Goal: Information Seeking & Learning: Learn about a topic

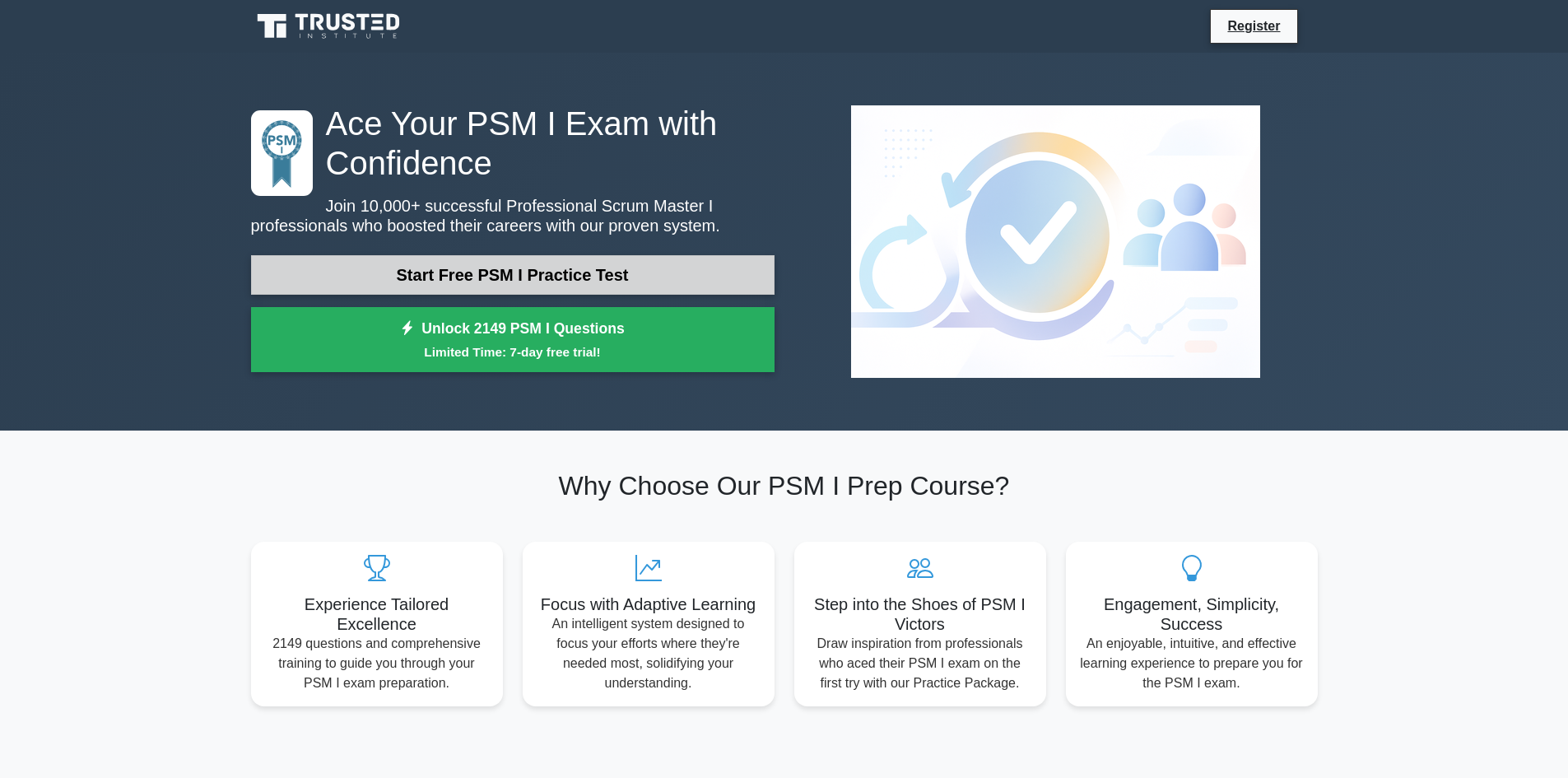
click at [497, 273] on link "Start Free PSM I Practice Test" at bounding box center [513, 274] width 524 height 40
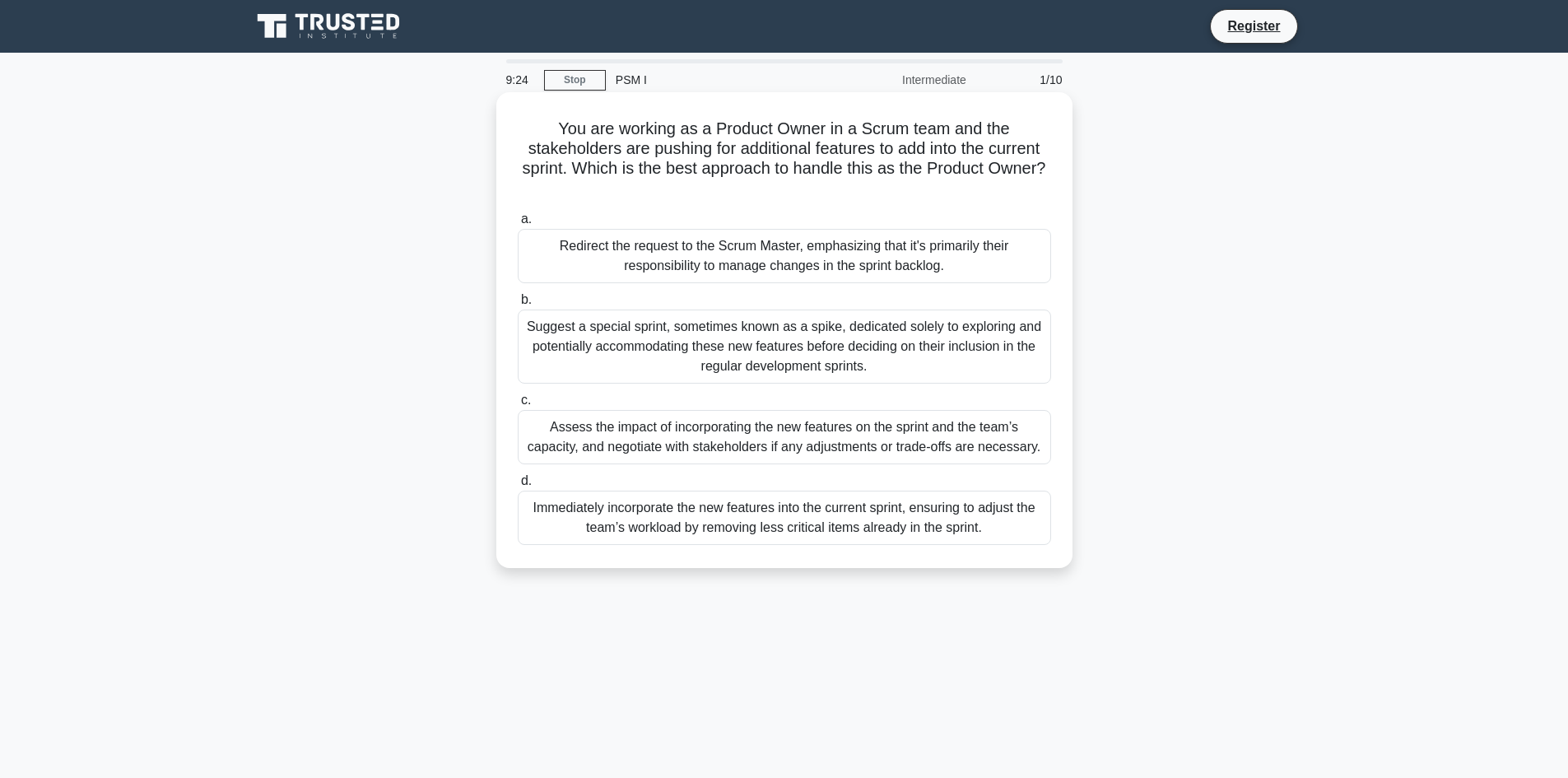
click at [891, 442] on div "Assess the impact of incorporating the new features on the sprint and the team’…" at bounding box center [784, 437] width 534 height 55
click at [518, 406] on input "c. Assess the impact of incorporating the new features on the sprint and the te…" at bounding box center [518, 401] width 0 height 11
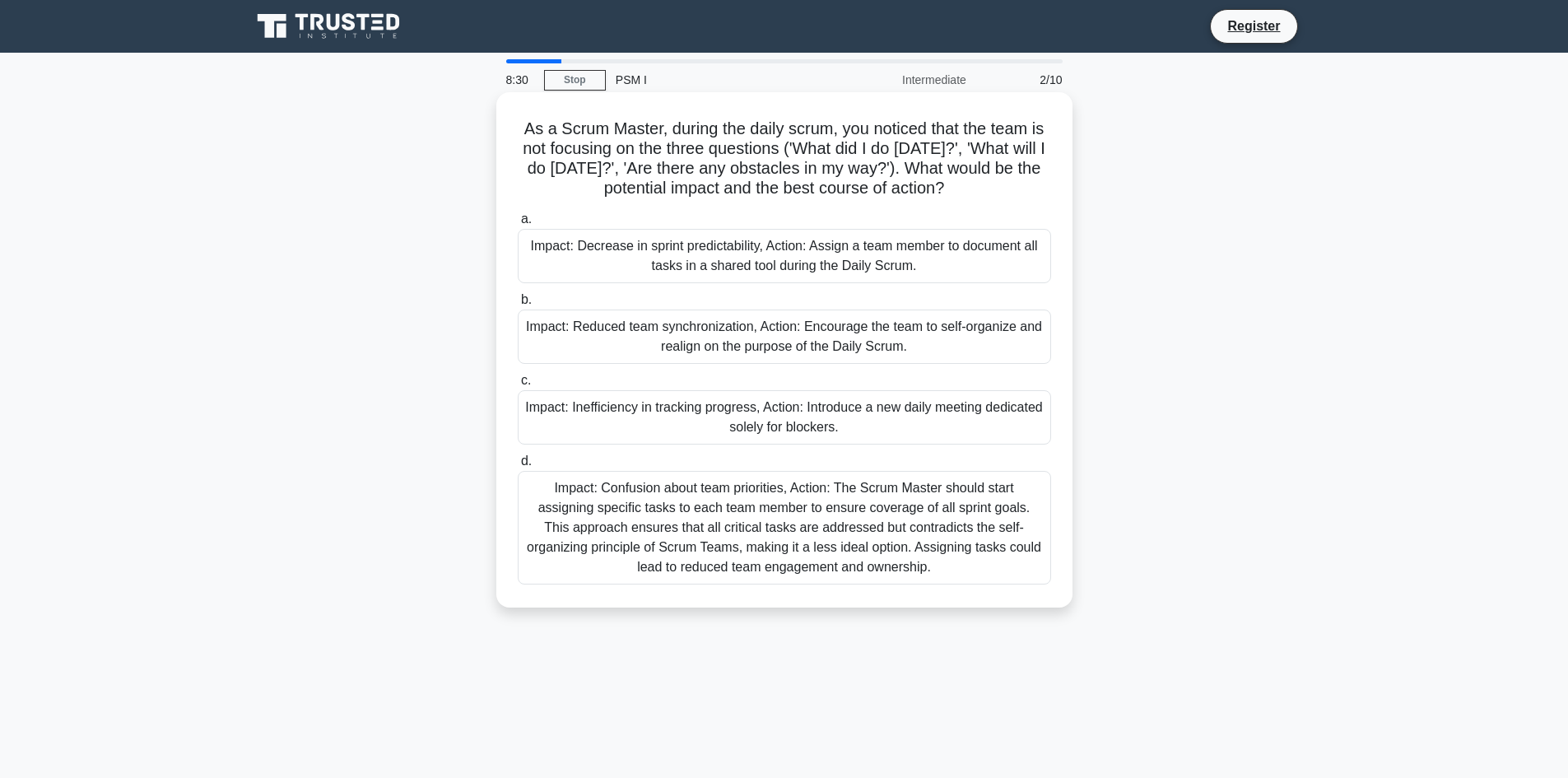
click at [958, 347] on div "Impact: Reduced team synchronization, Action: Encourage the team to self-organi…" at bounding box center [784, 337] width 534 height 55
click at [518, 305] on input "b. Impact: Reduced team synchronization, Action: Encourage the team to self-org…" at bounding box center [518, 300] width 0 height 11
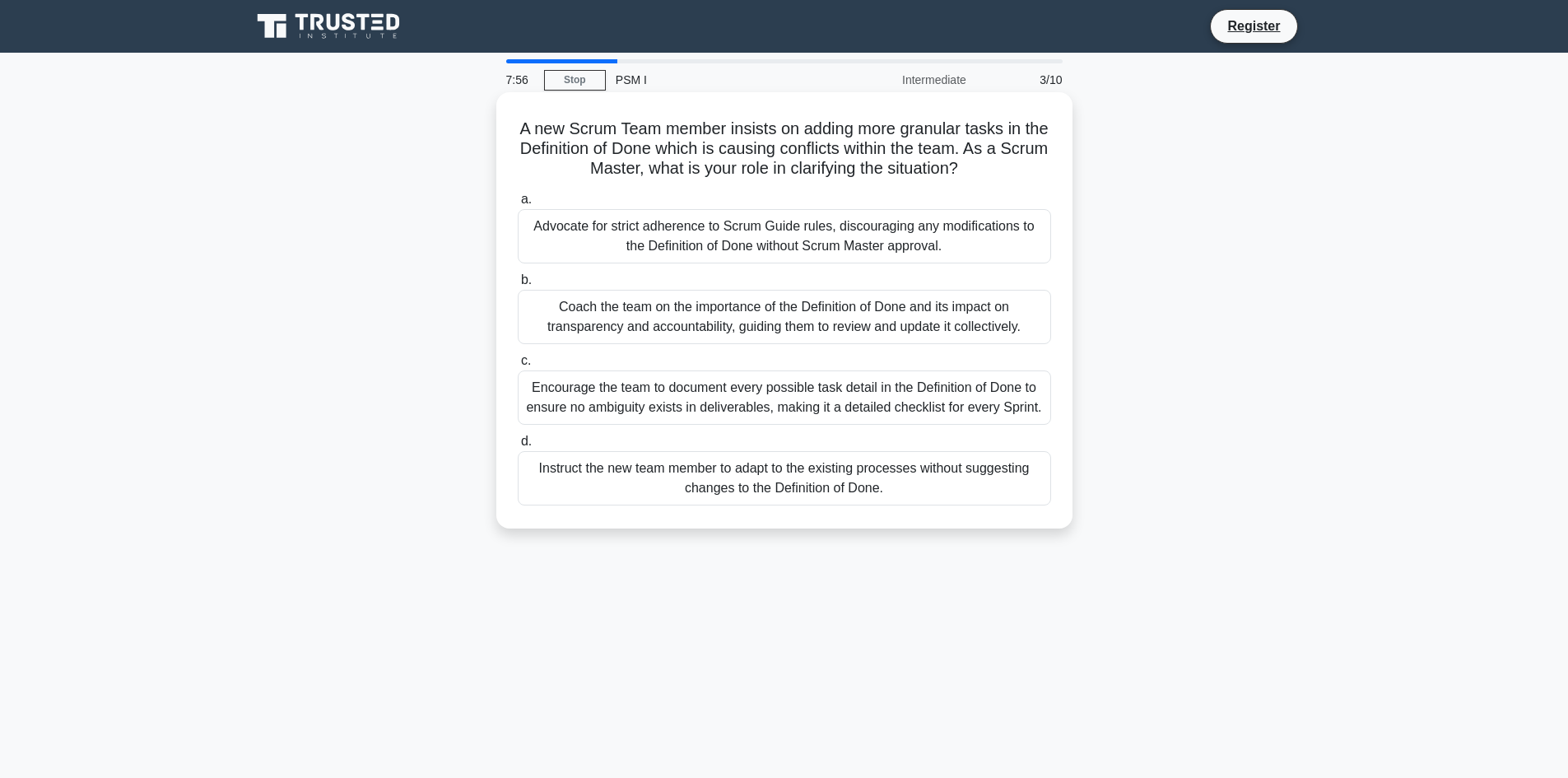
click at [879, 336] on div "Coach the team on the importance of the Definition of Done and its impact on tr…" at bounding box center [784, 317] width 534 height 55
click at [518, 286] on input "b. Coach the team on the importance of the Definition of Done and its impact on…" at bounding box center [518, 280] width 0 height 11
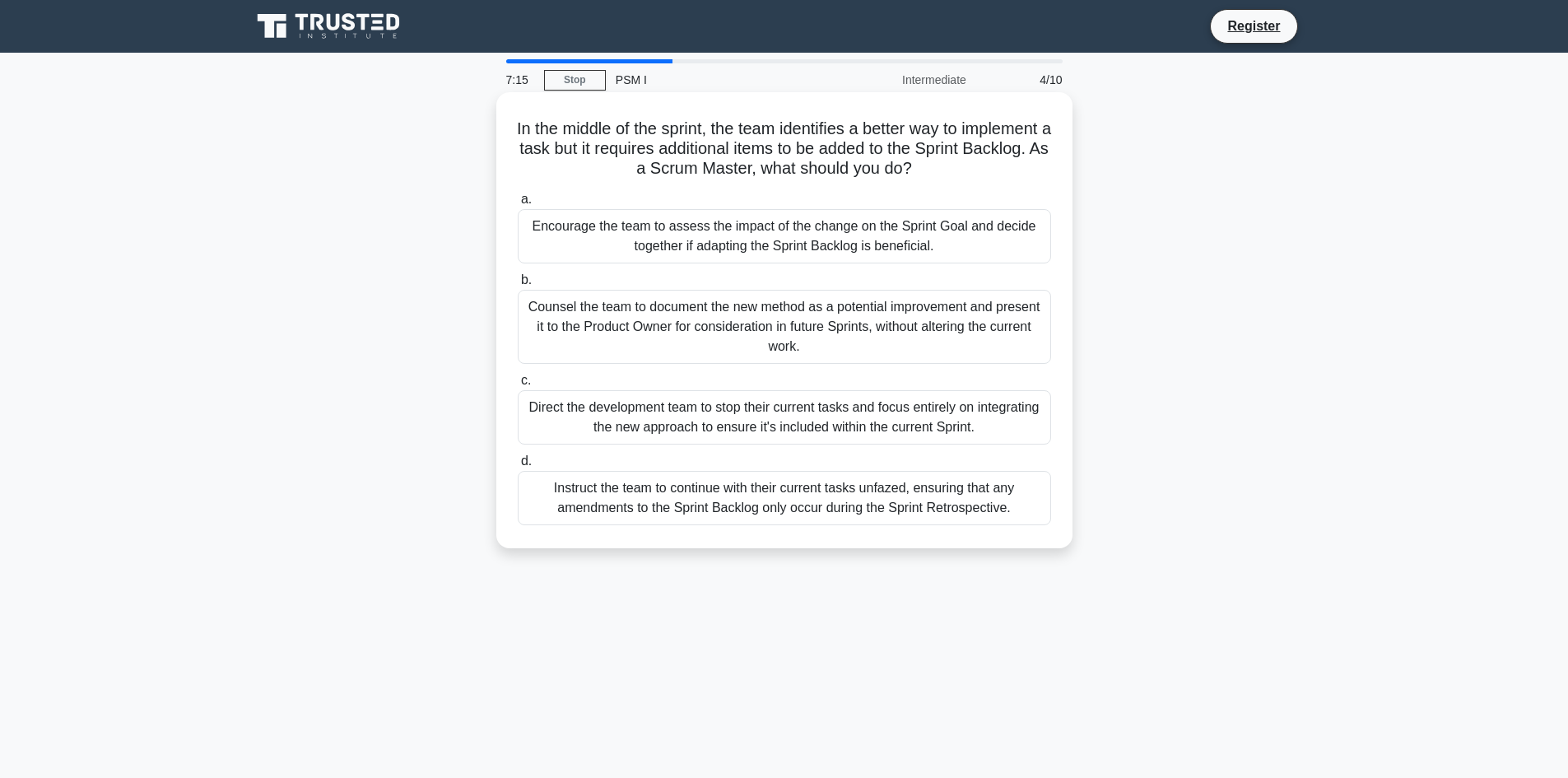
click at [1029, 324] on div "Counsel the team to document the new method as a potential improvement and pres…" at bounding box center [784, 327] width 534 height 74
click at [518, 286] on input "b. Counsel the team to document the new method as a potential improvement and p…" at bounding box center [518, 280] width 0 height 11
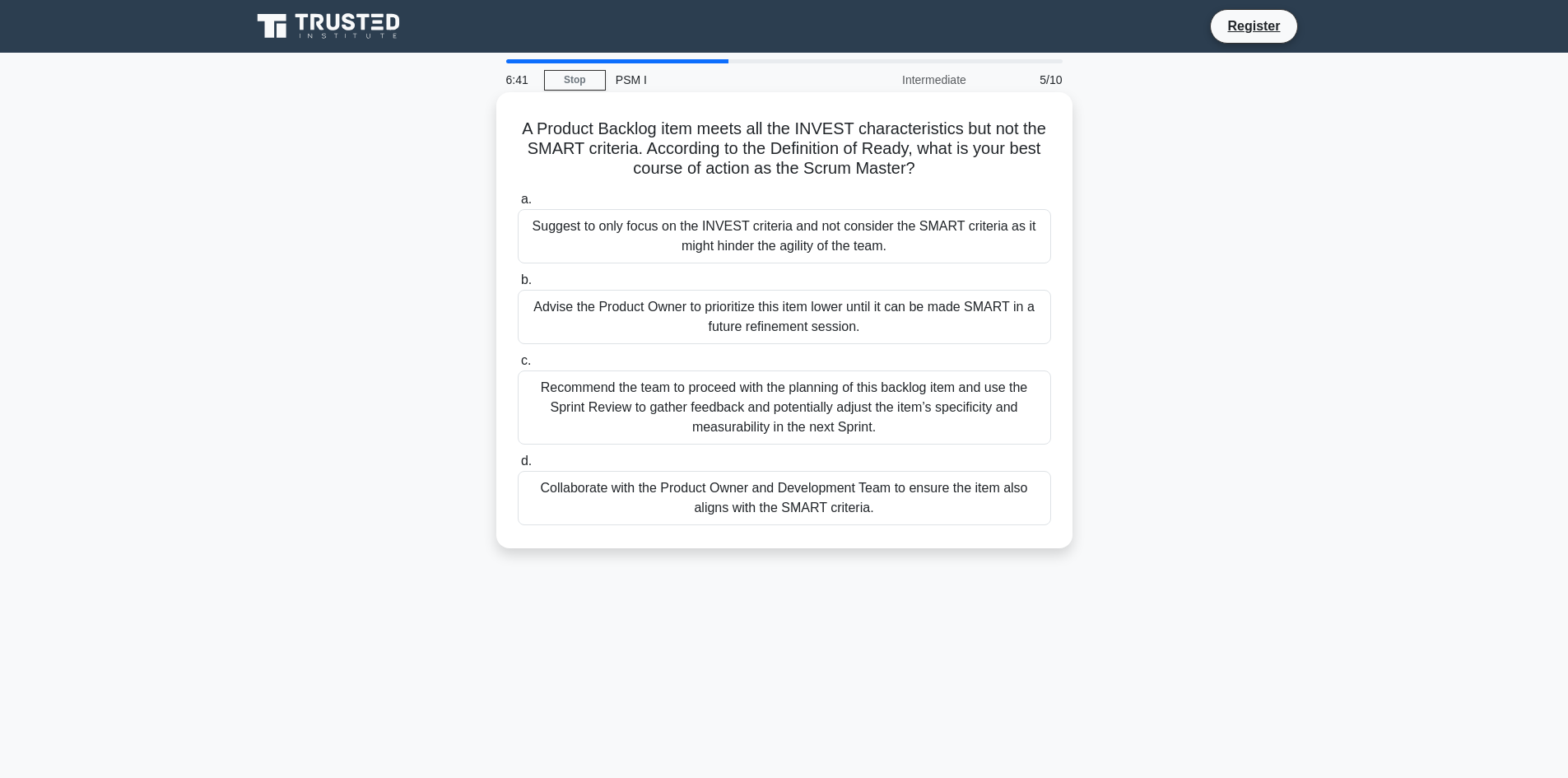
click at [916, 413] on div "Recommend the team to proceed with the planning of this backlog item and use th…" at bounding box center [784, 407] width 534 height 74
click at [518, 367] on input "c. Recommend the team to proceed with the planning of this backlog item and use…" at bounding box center [518, 361] width 0 height 11
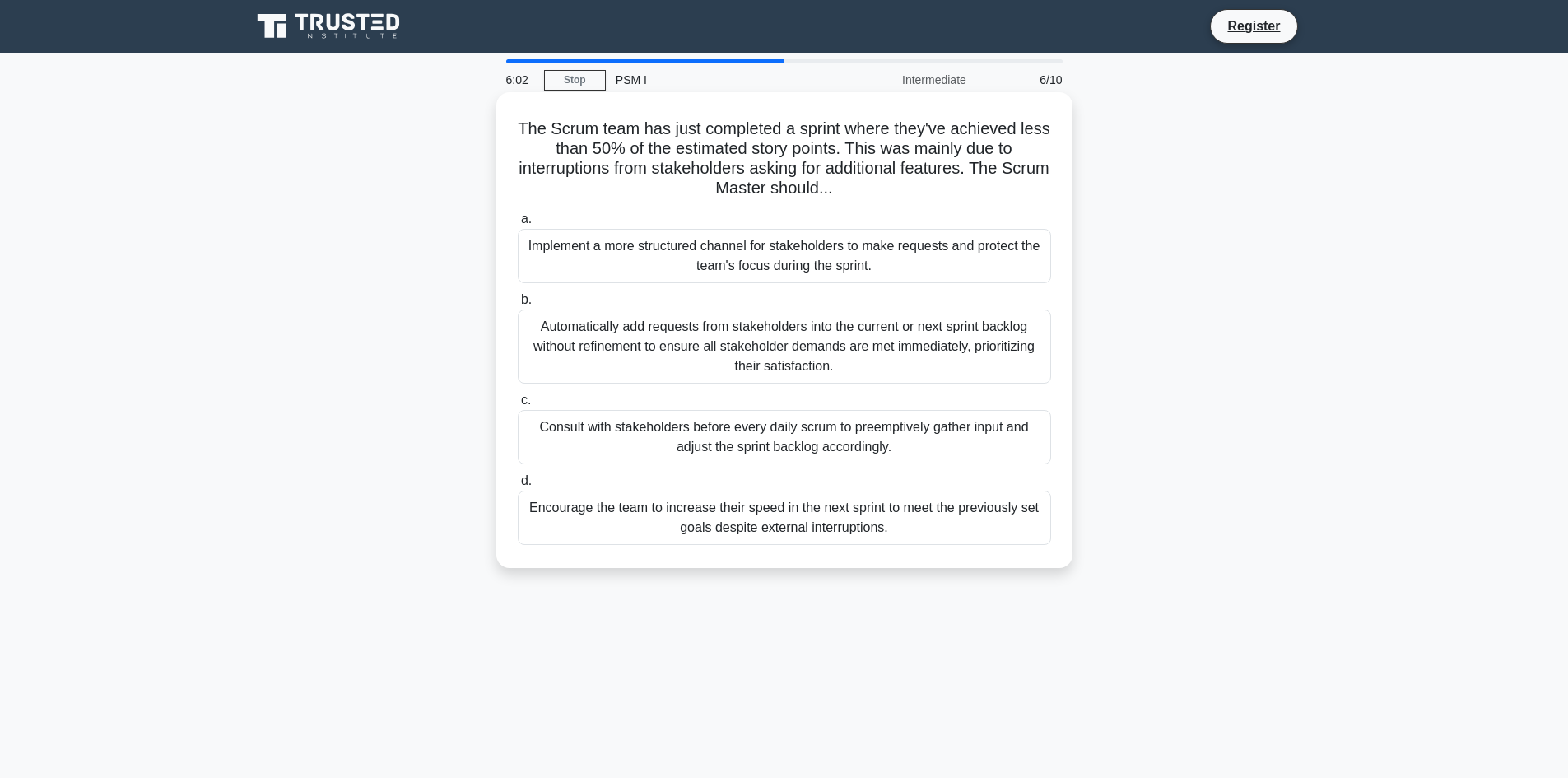
click at [719, 269] on div "Implement a more structured channel for stakeholders to make requests and prote…" at bounding box center [784, 256] width 534 height 55
click at [518, 225] on input "a. Implement a more structured channel for stakeholders to make requests and pr…" at bounding box center [518, 219] width 0 height 11
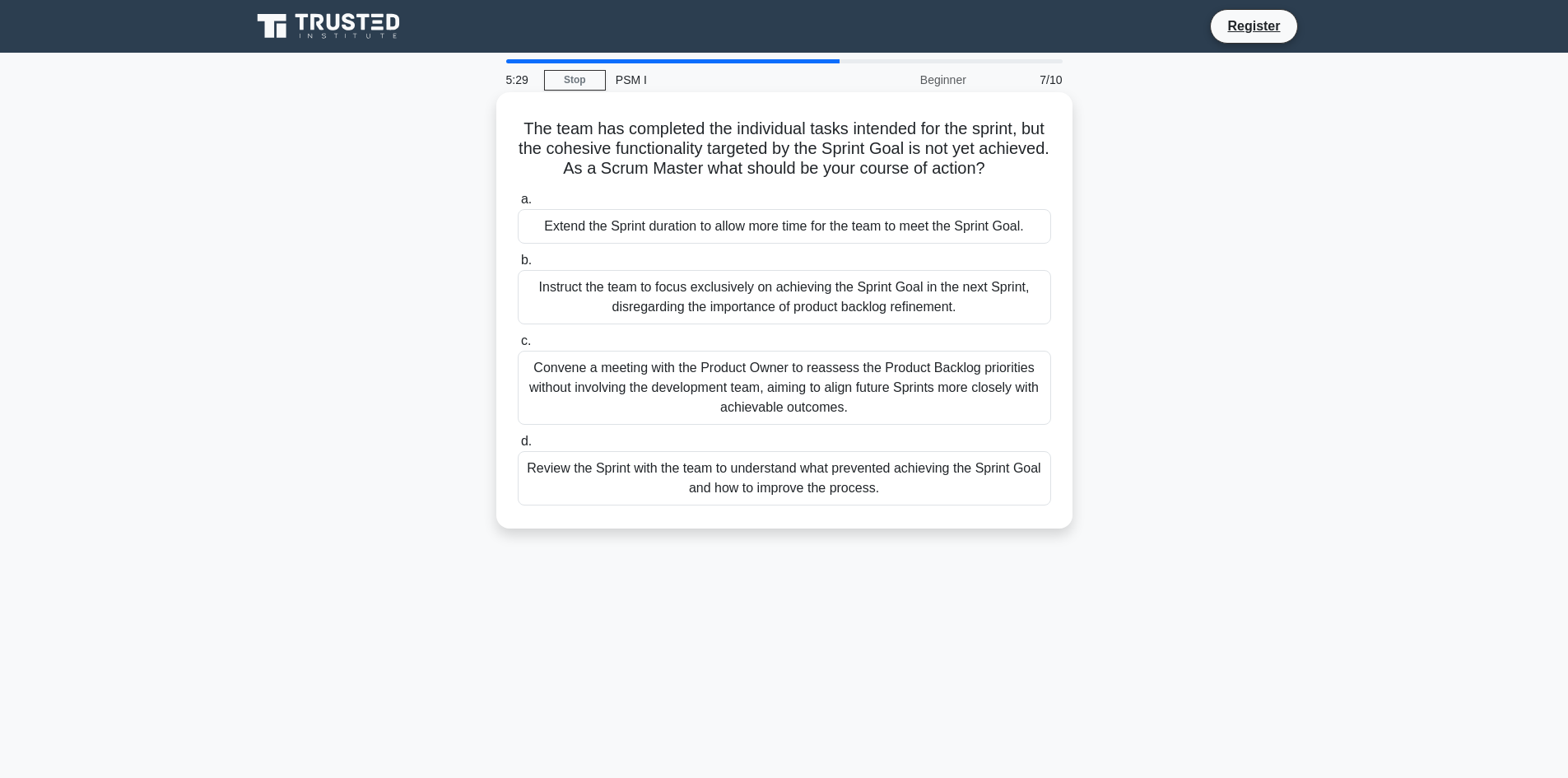
click at [867, 486] on div "Review the Sprint with the team to understand what prevented achieving the Spri…" at bounding box center [784, 478] width 534 height 55
click at [518, 447] on input "d. Review the Sprint with the team to understand what prevented achieving the S…" at bounding box center [518, 441] width 0 height 11
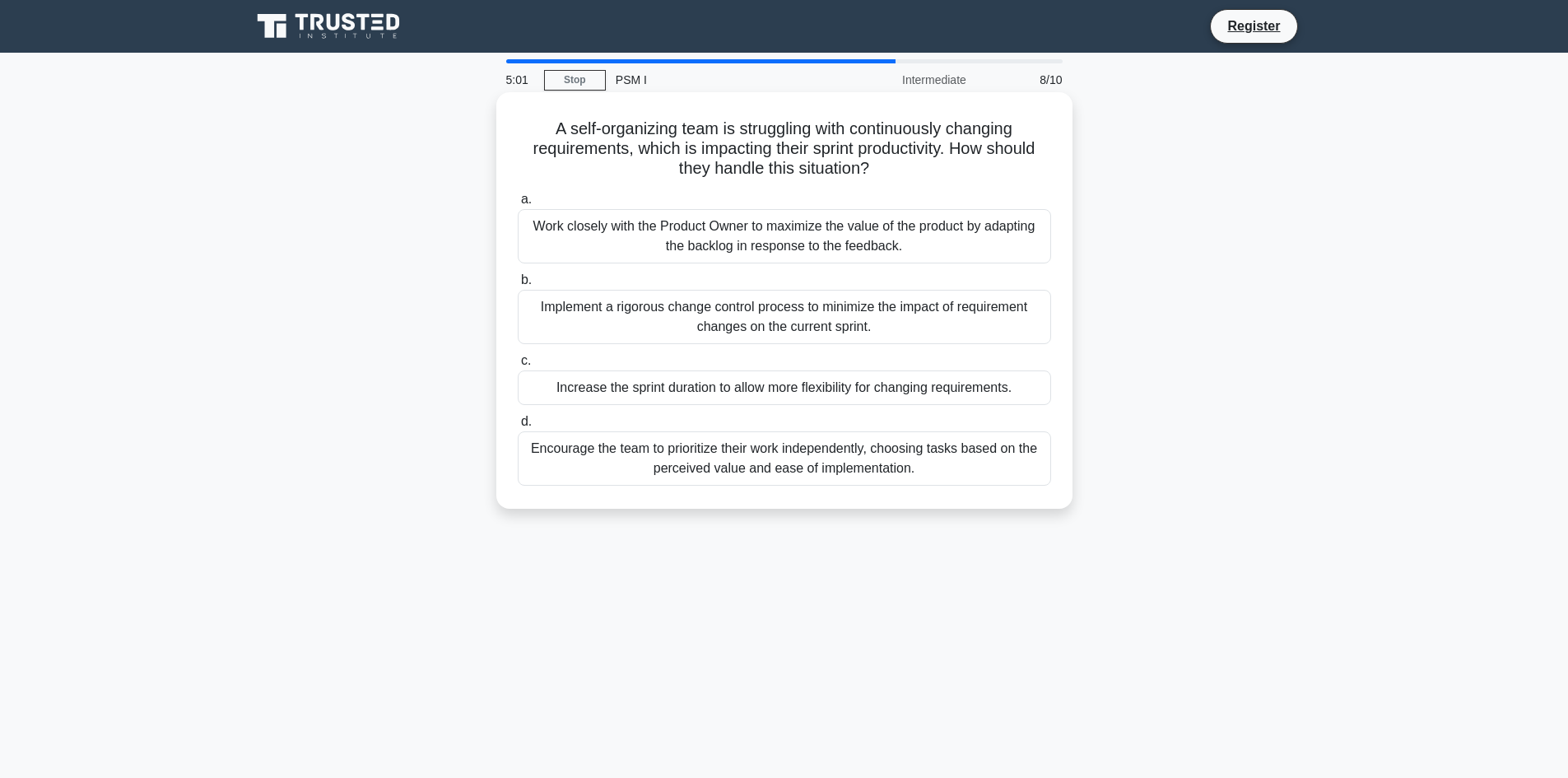
click at [857, 237] on div "Work closely with the Product Owner to maximize the value of the product by ada…" at bounding box center [784, 236] width 534 height 55
click at [518, 205] on input "a. Work closely with the Product Owner to maximize the value of the product by …" at bounding box center [518, 200] width 0 height 11
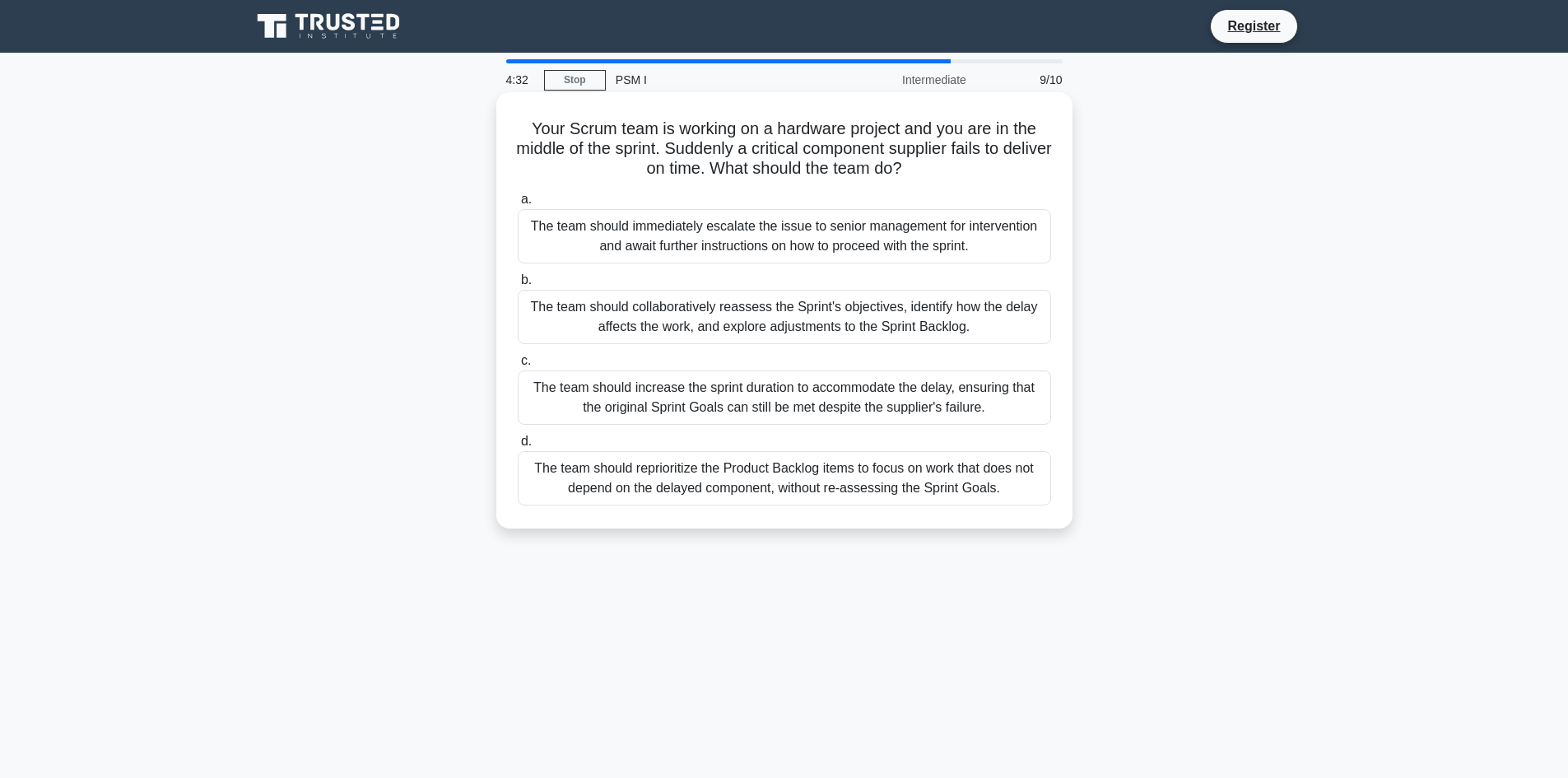
click at [861, 325] on div "The team should collaboratively reassess the Sprint's objectives, identify how …" at bounding box center [784, 317] width 534 height 55
click at [518, 286] on input "b. The team should collaboratively reassess the Sprint's objectives, identify h…" at bounding box center [518, 280] width 0 height 11
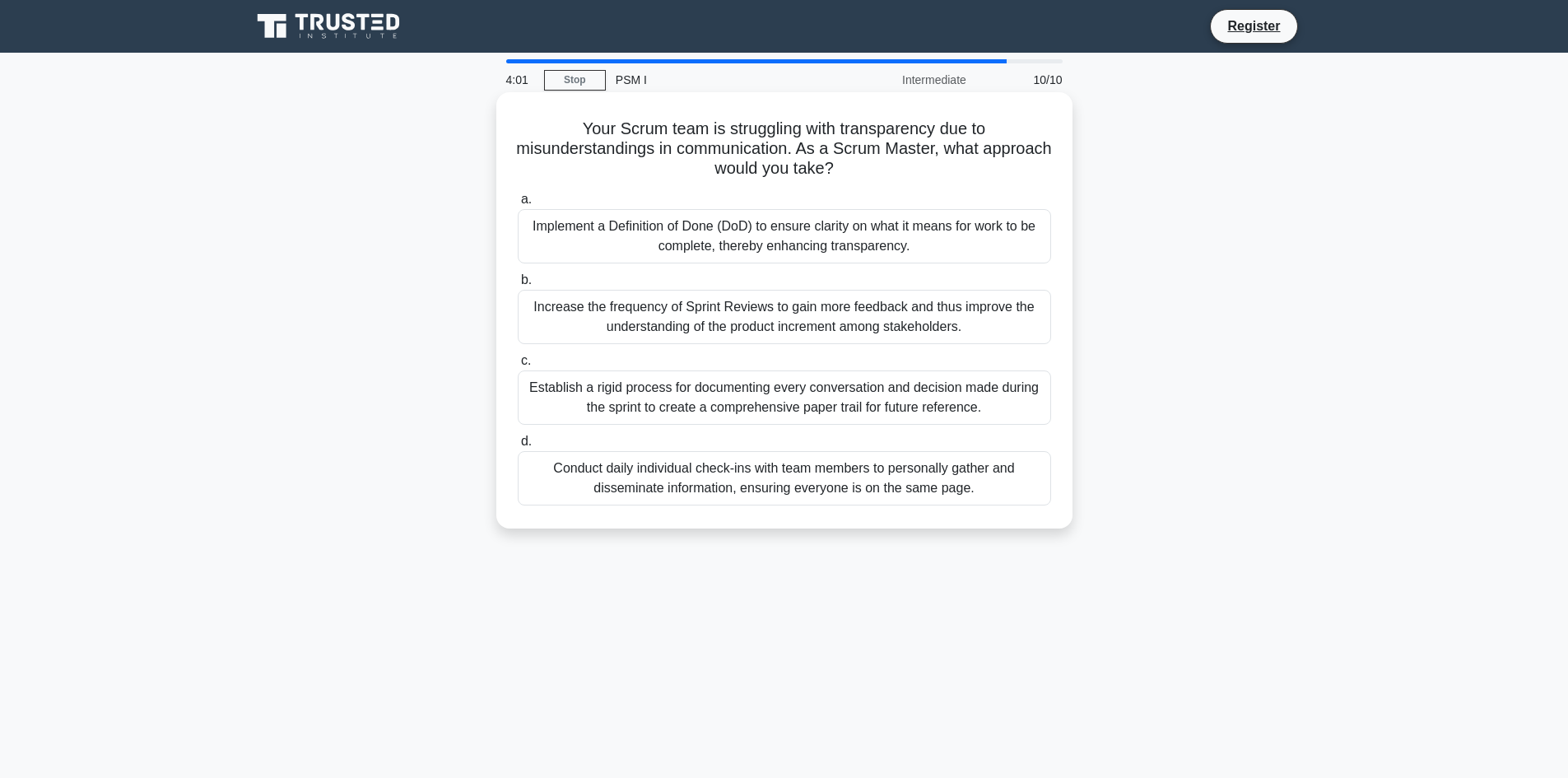
click at [796, 224] on div "Implement a Definition of Done (DoD) to ensure clarity on what it means for wor…" at bounding box center [784, 236] width 534 height 55
click at [811, 247] on div "Implement a Definition of Done (DoD) to ensure clarity on what it means for wor…" at bounding box center [784, 236] width 534 height 55
click at [797, 235] on div "Implement a Definition of Done (DoD) to ensure clarity on what it means for wor…" at bounding box center [784, 236] width 534 height 55
click at [518, 205] on input "a. Implement a Definition of Done (DoD) to ensure clarity on what it means for …" at bounding box center [518, 200] width 0 height 11
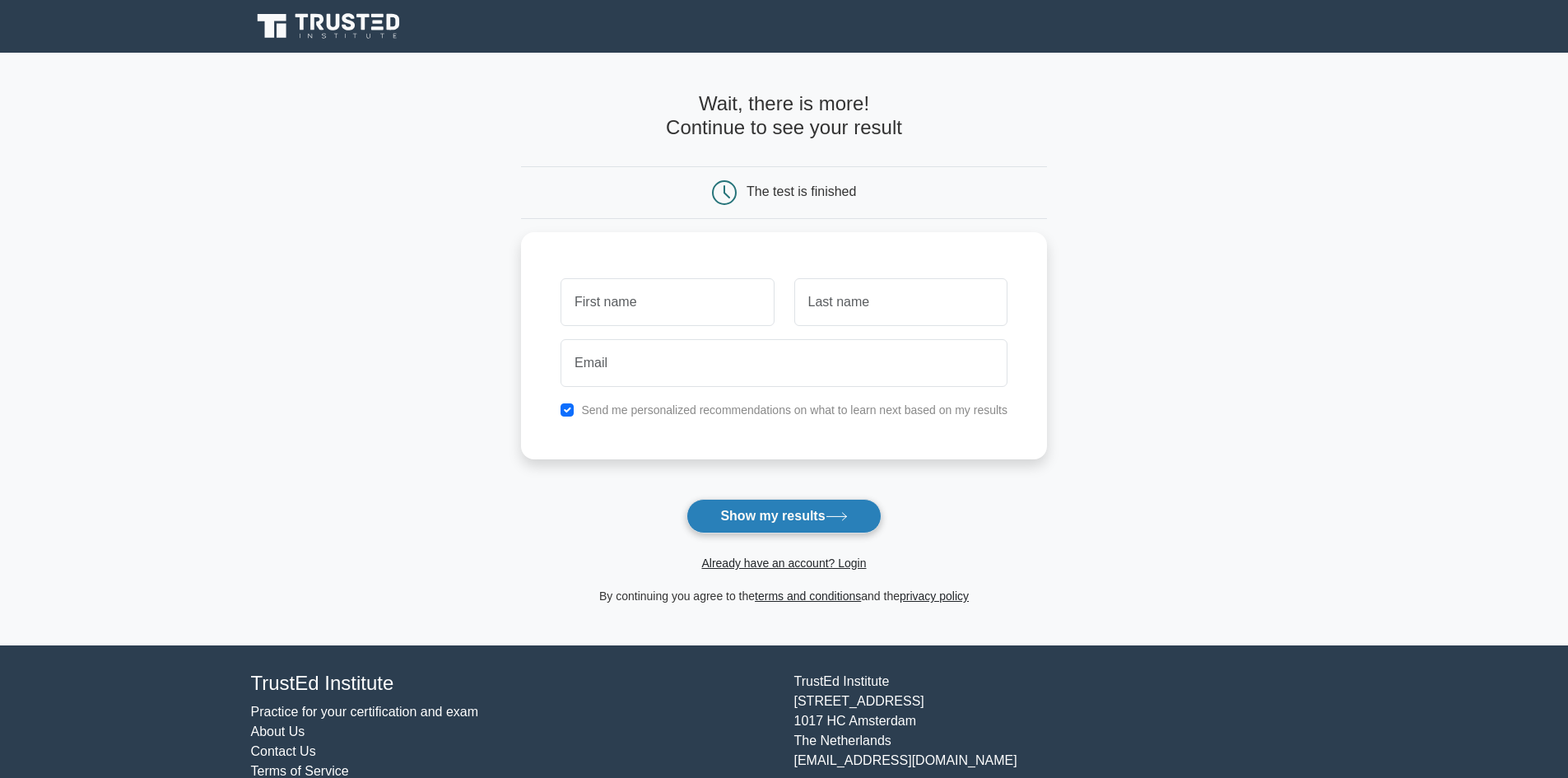
click at [760, 514] on button "Show my results" at bounding box center [783, 516] width 194 height 34
click at [643, 297] on input "text" at bounding box center [667, 298] width 214 height 47
click at [616, 308] on input "text" at bounding box center [667, 298] width 214 height 47
type input "imen"
click at [889, 290] on input "text" at bounding box center [901, 298] width 214 height 47
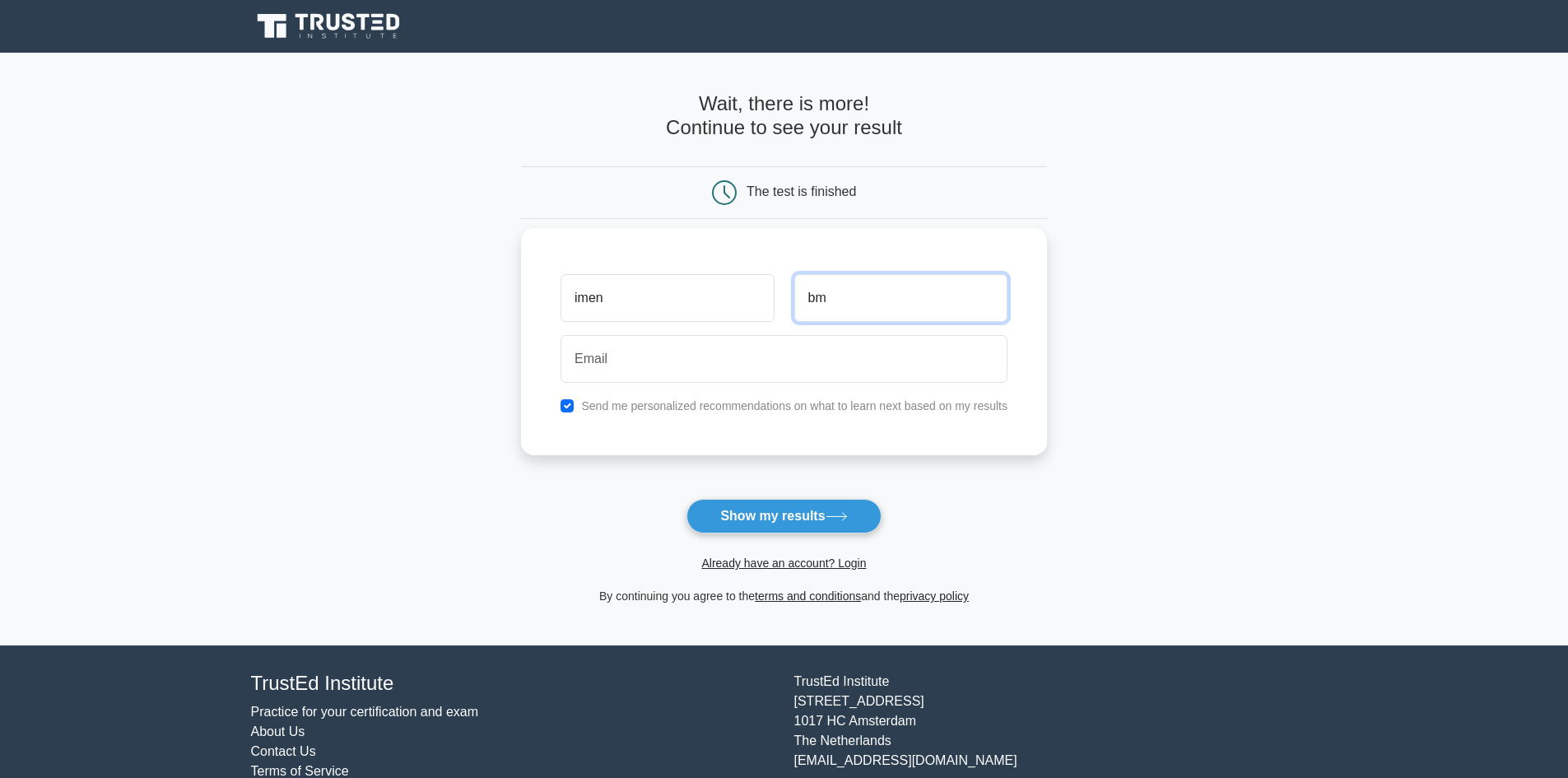
type input "bm"
click at [667, 367] on input "email" at bounding box center [784, 359] width 447 height 47
click at [552, 413] on div "Send me personalized recommendations on what to learn next based on my results" at bounding box center [784, 405] width 467 height 19
drag, startPoint x: 666, startPoint y: 379, endPoint x: 659, endPoint y: 369, distance: 12.2
click at [662, 373] on input "email" at bounding box center [784, 359] width 447 height 47
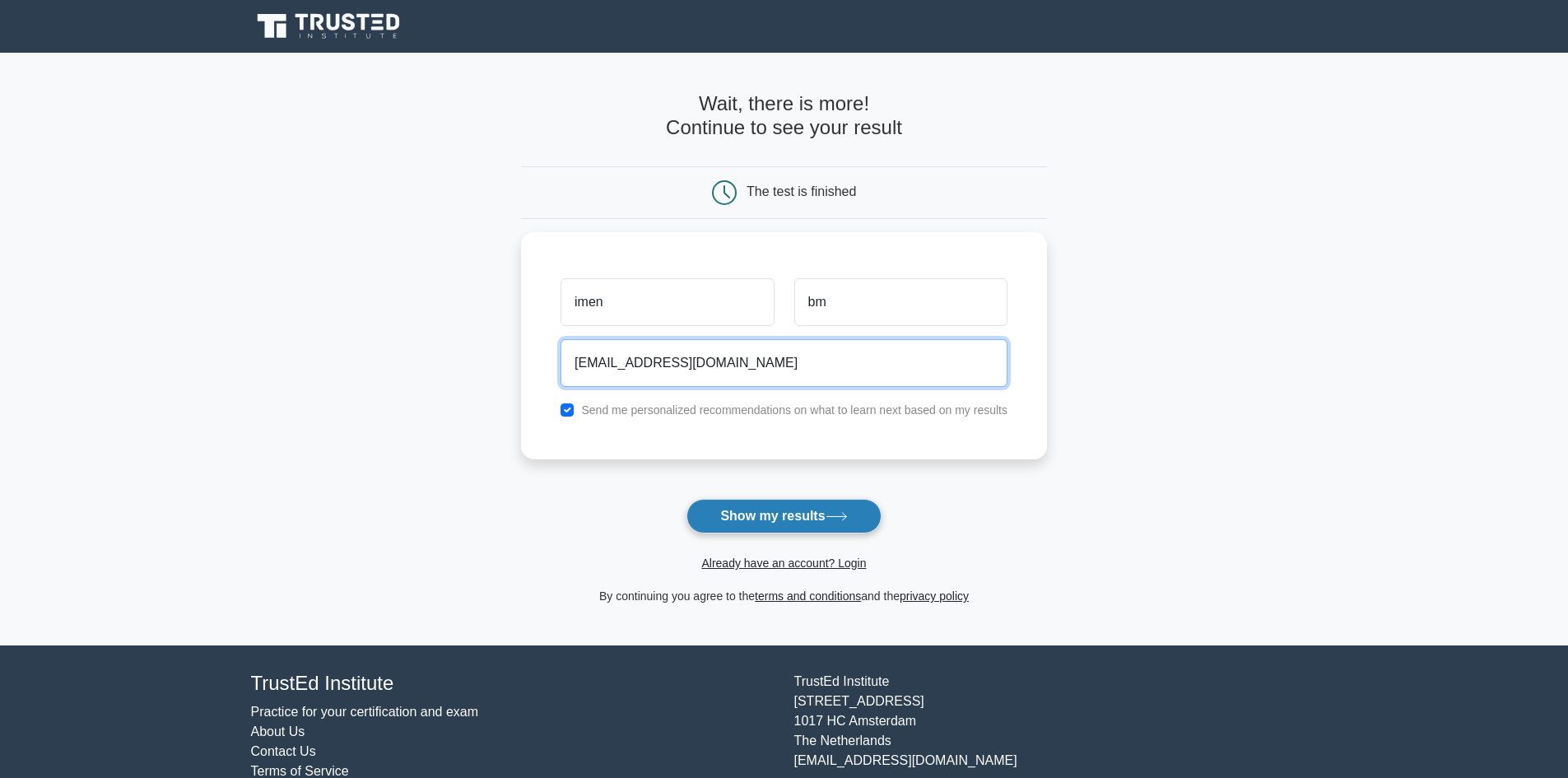
type input "imenbouazizmim@gmail.com"
click at [805, 518] on button "Show my results" at bounding box center [783, 516] width 194 height 34
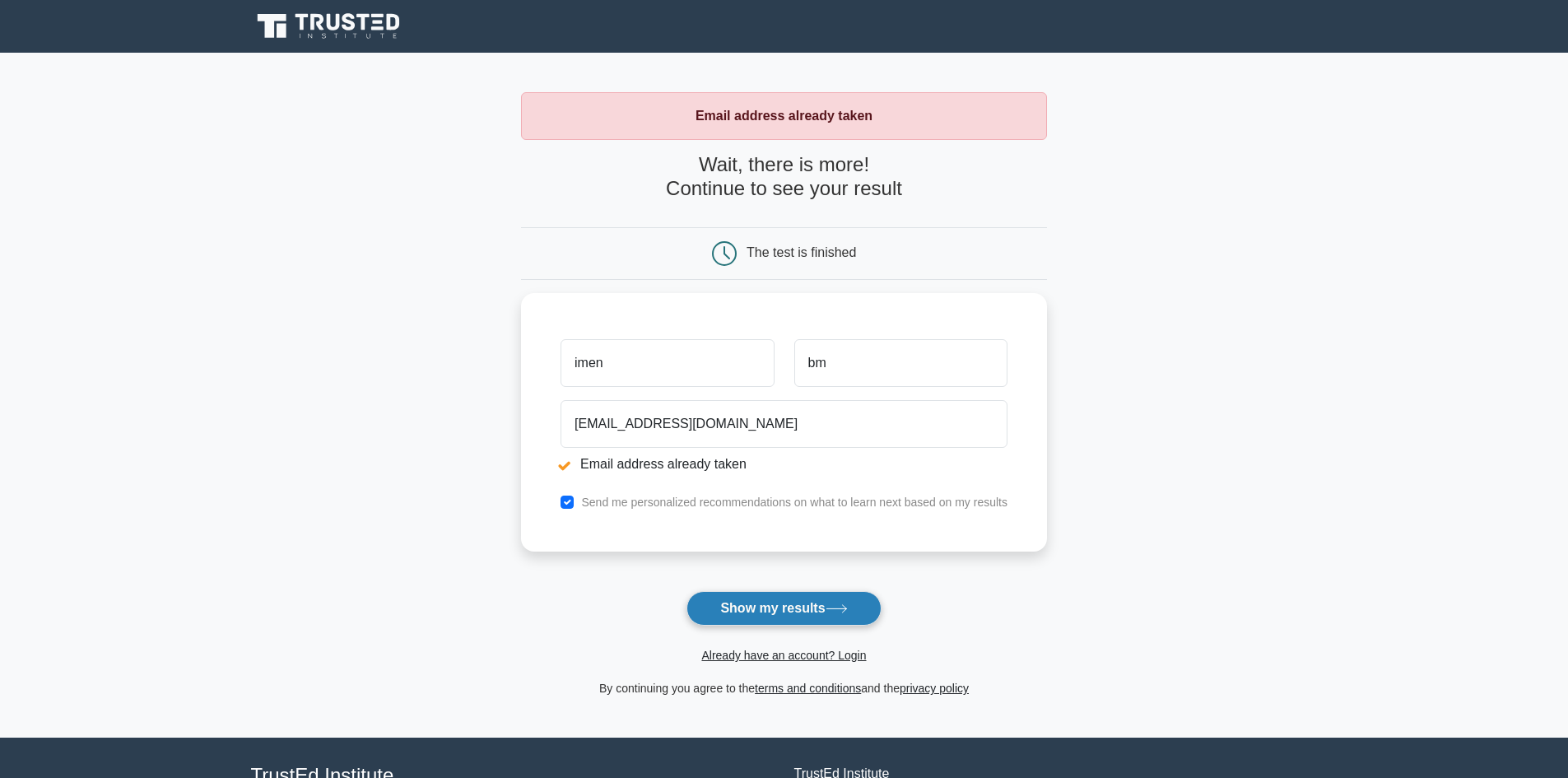
click at [818, 616] on button "Show my results" at bounding box center [783, 607] width 194 height 34
drag, startPoint x: 626, startPoint y: 358, endPoint x: 549, endPoint y: 353, distance: 77.2
click at [549, 353] on div "imen bm [EMAIL_ADDRESS][DOMAIN_NAME] Email address already taken Send me person…" at bounding box center [784, 418] width 526 height 258
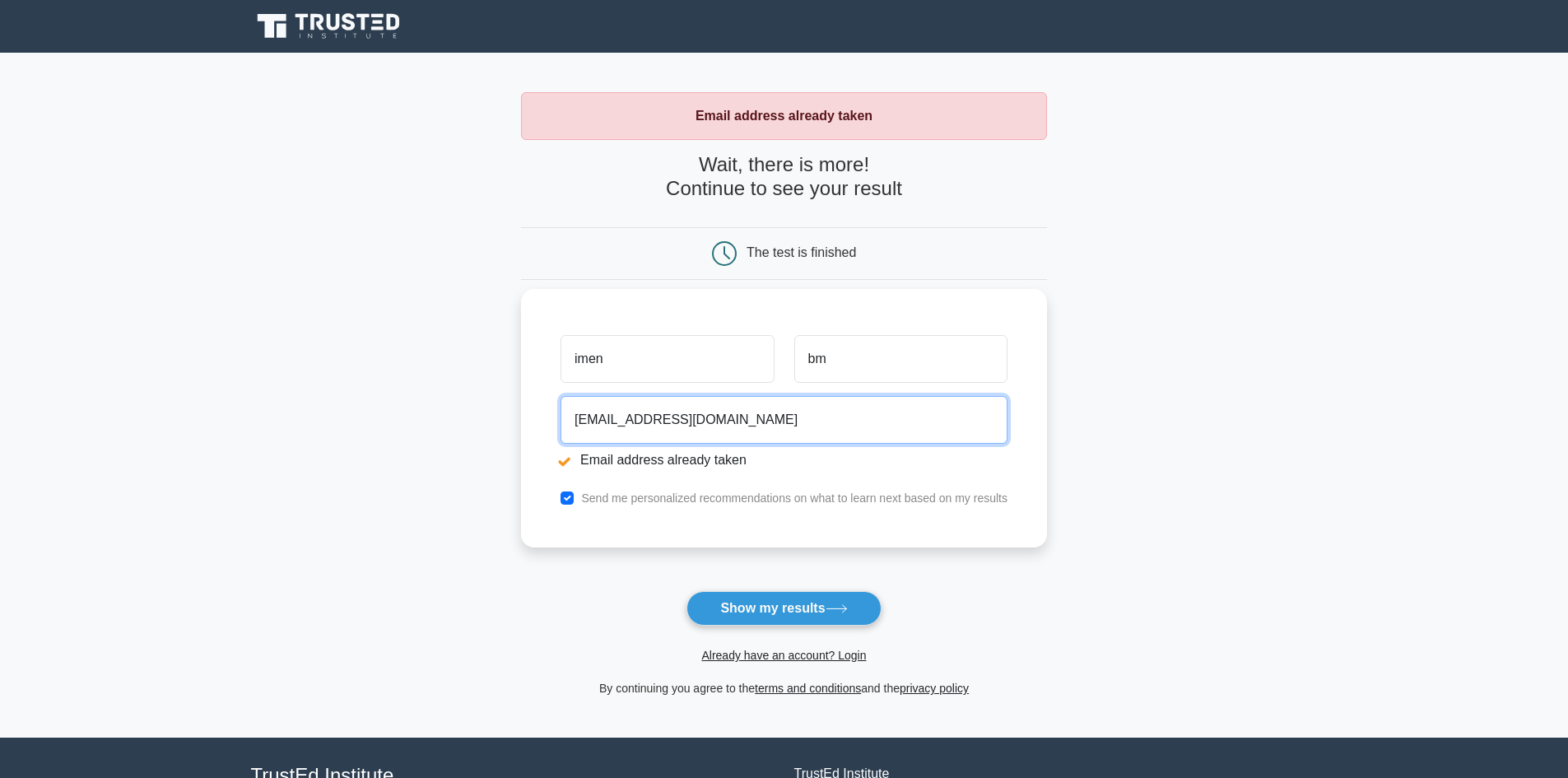
drag, startPoint x: 676, startPoint y: 422, endPoint x: 541, endPoint y: 418, distance: 135.1
click at [541, 418] on div "imen bm [EMAIL_ADDRESS][DOMAIN_NAME] Email address already taken Send me person…" at bounding box center [784, 418] width 526 height 258
type input "mohamed.mezghanni@gmail.com"
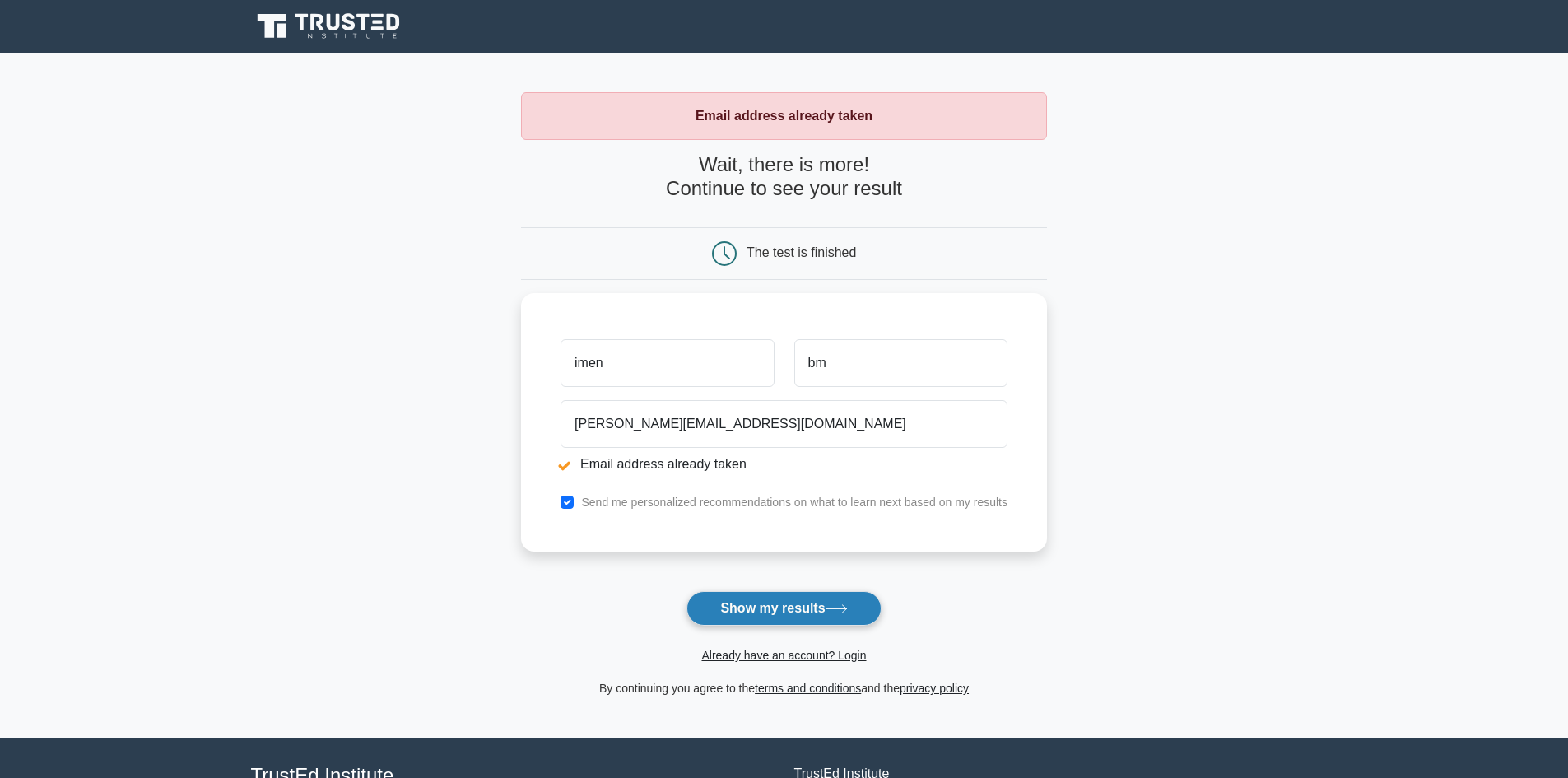
click at [758, 596] on button "Show my results" at bounding box center [783, 607] width 194 height 34
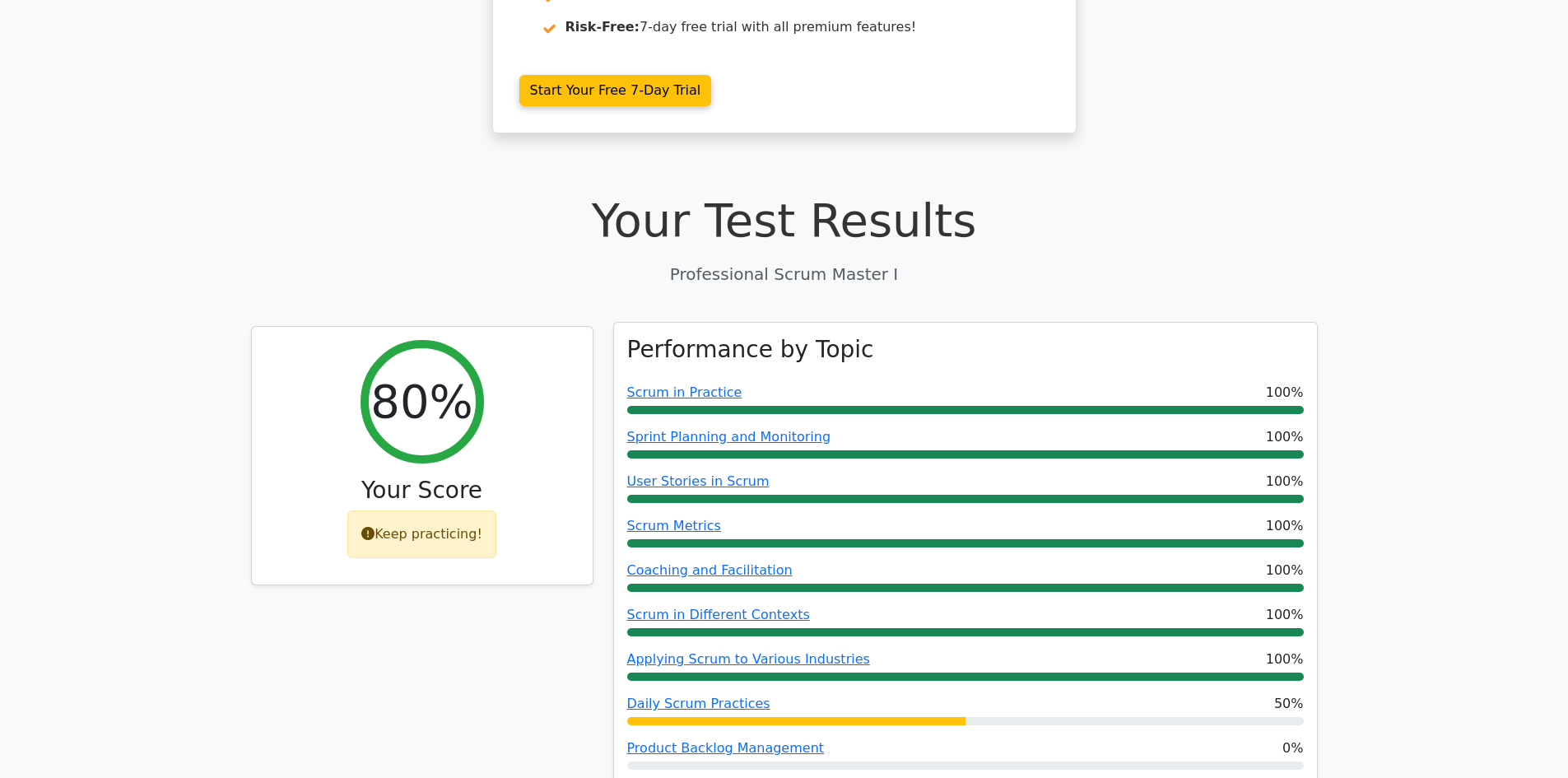
scroll to position [411, 0]
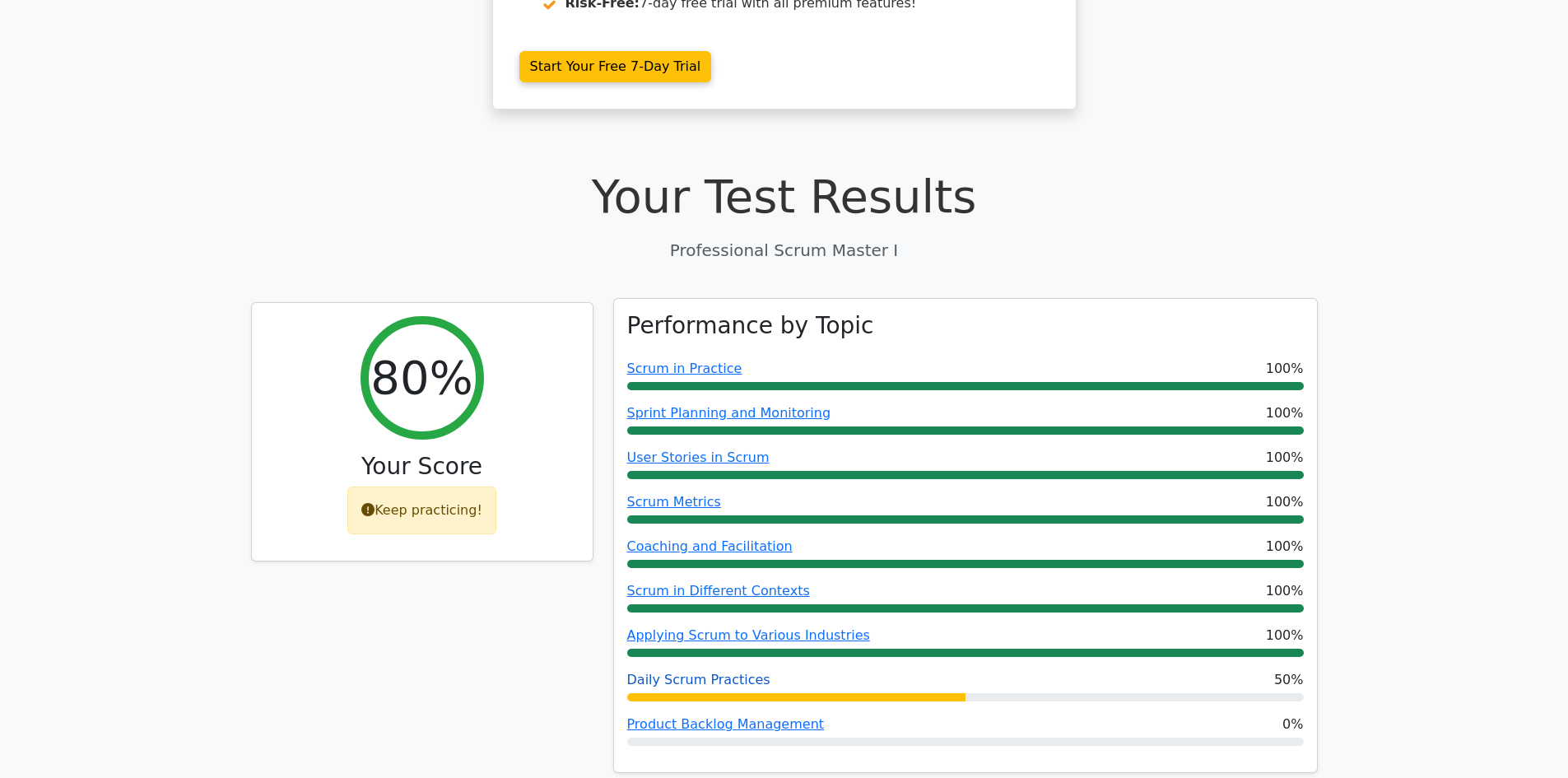
click at [700, 684] on link "Daily Scrum Practices" at bounding box center [699, 680] width 143 height 16
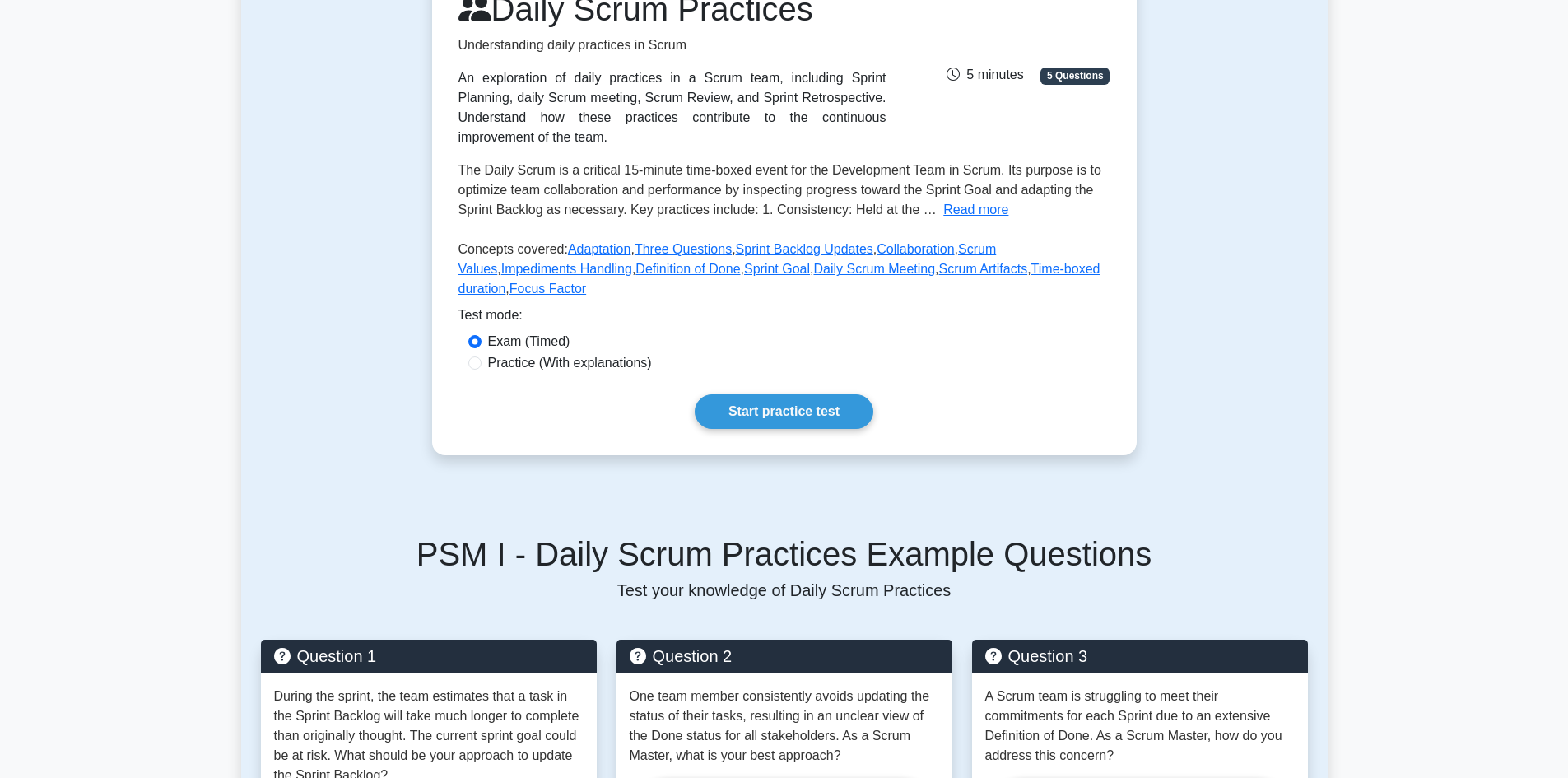
scroll to position [83, 0]
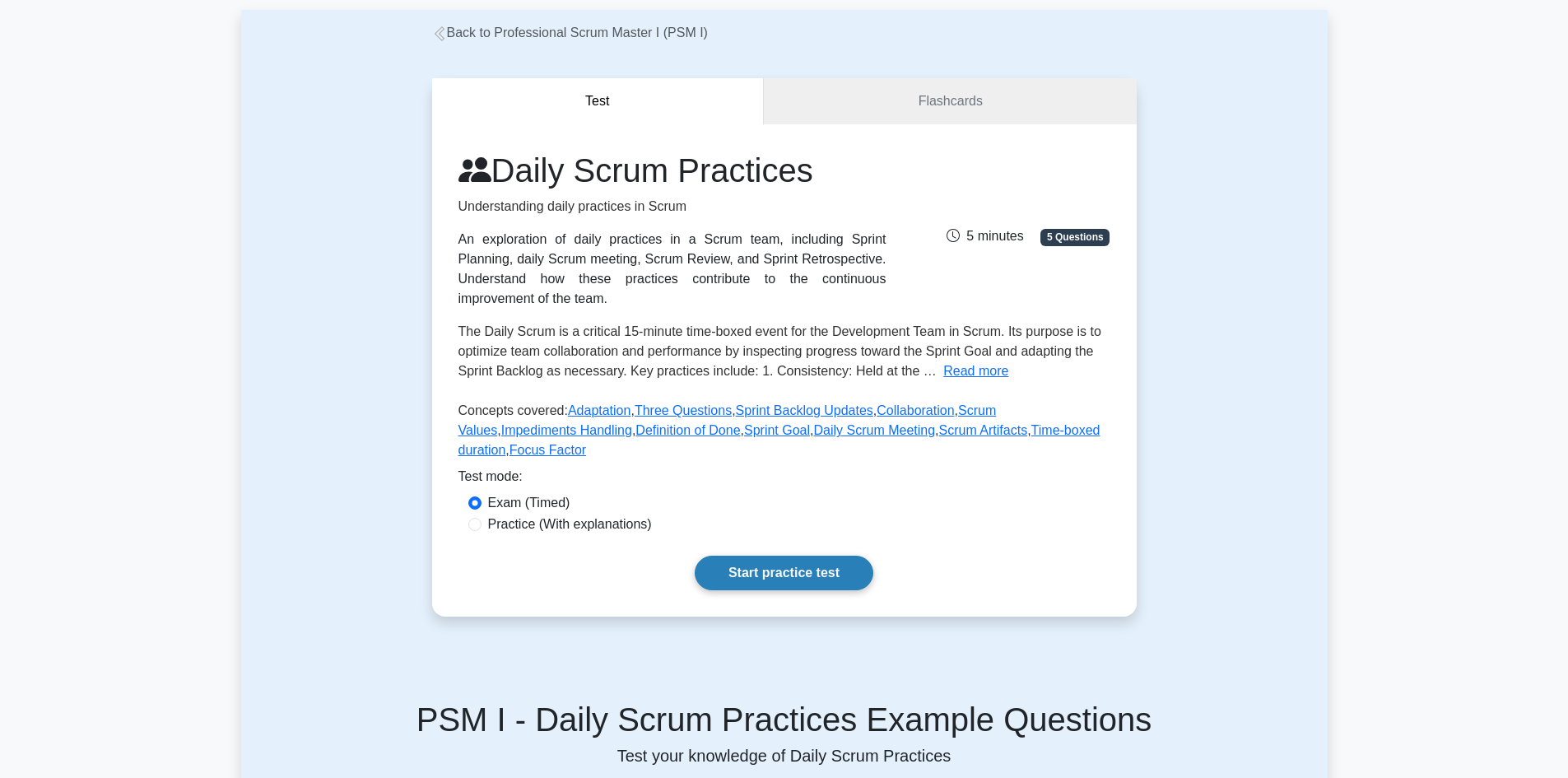
click at [791, 556] on link "Start practice test" at bounding box center [783, 572] width 178 height 34
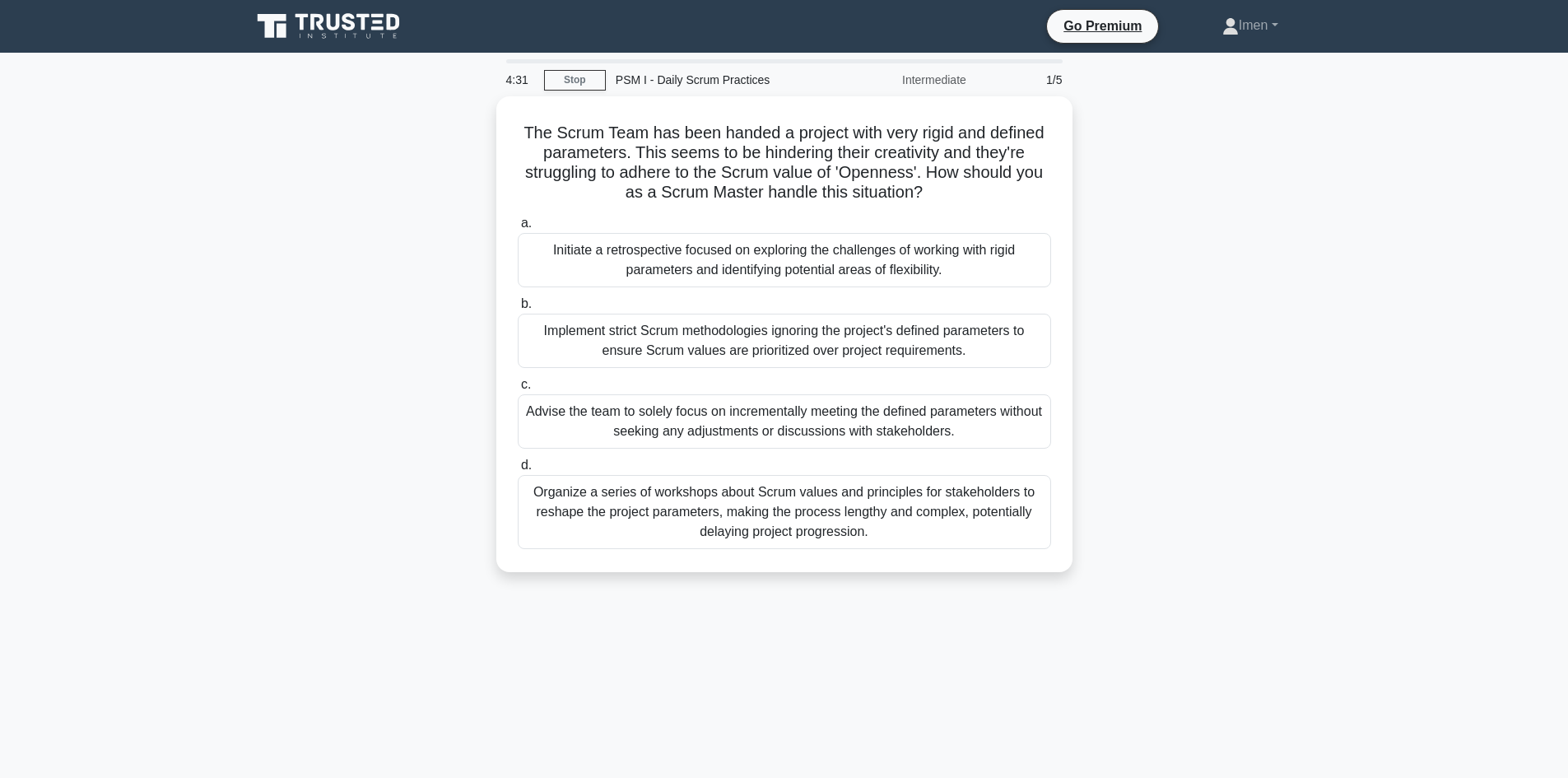
drag, startPoint x: 682, startPoint y: 378, endPoint x: 1165, endPoint y: 384, distance: 483.0
click at [1165, 384] on div "The Scrum Team has been handed a project with very rigid and defined parameters…" at bounding box center [784, 345] width 1086 height 496
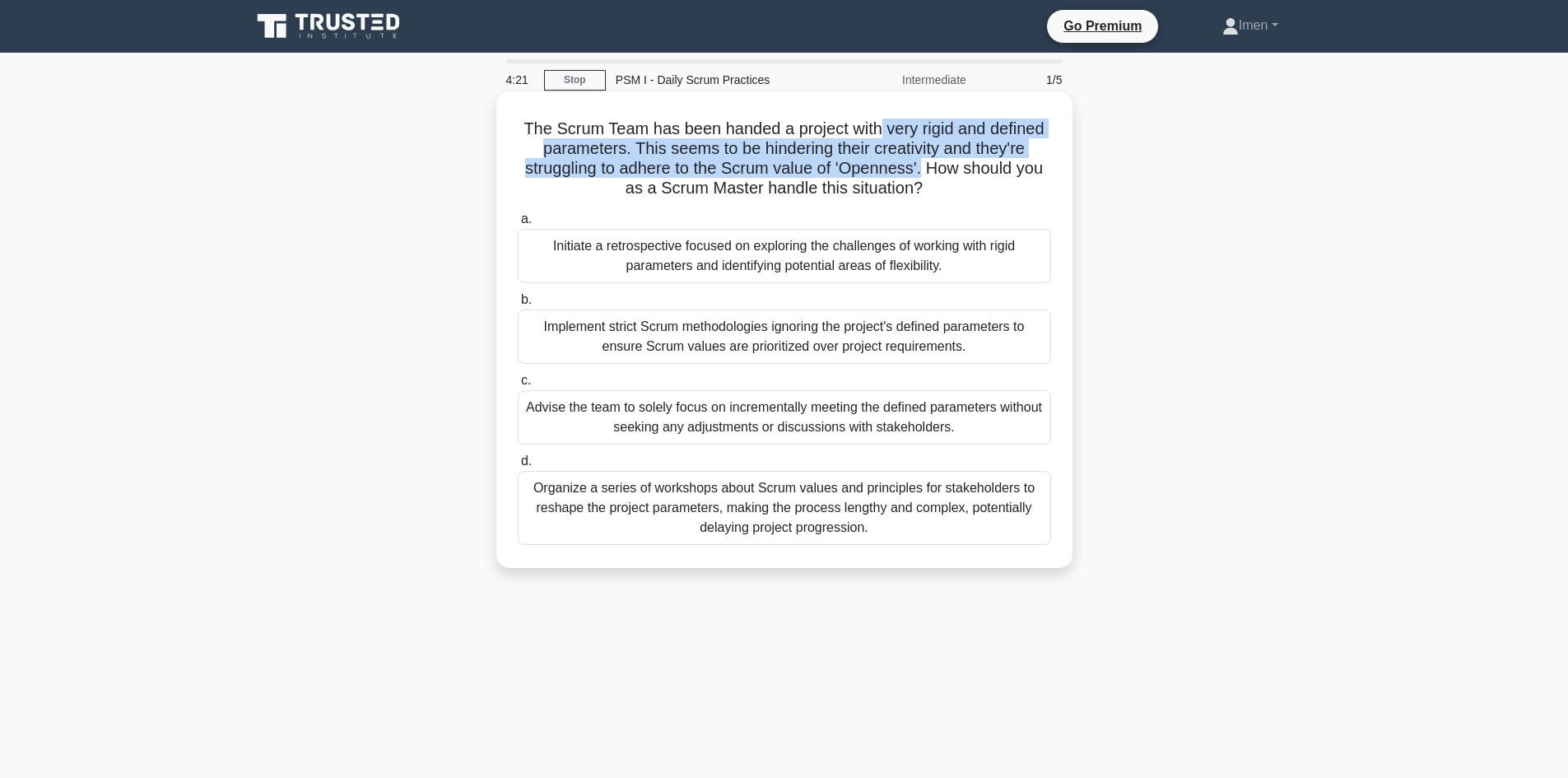
drag, startPoint x: 875, startPoint y: 130, endPoint x: 926, endPoint y: 168, distance: 63.6
click at [926, 168] on h5 "The Scrum Team has been handed a project with very rigid and defined parameters…" at bounding box center [784, 159] width 537 height 81
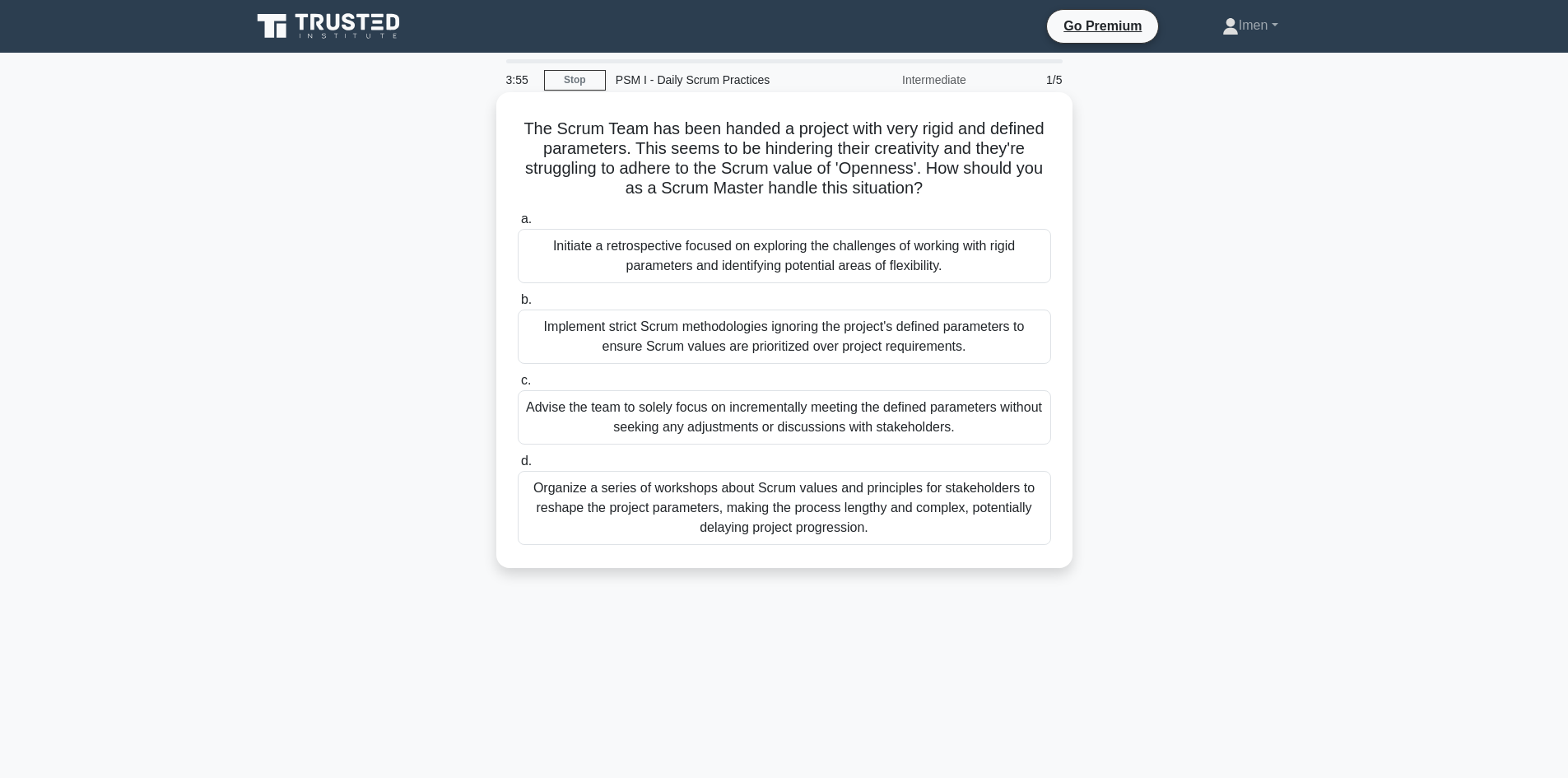
click at [793, 265] on div "Initiate a retrospective focused on exploring the challenges of working with ri…" at bounding box center [784, 256] width 534 height 55
click at [518, 225] on input "a. Initiate a retrospective focused on exploring the challenges of working with…" at bounding box center [518, 219] width 0 height 11
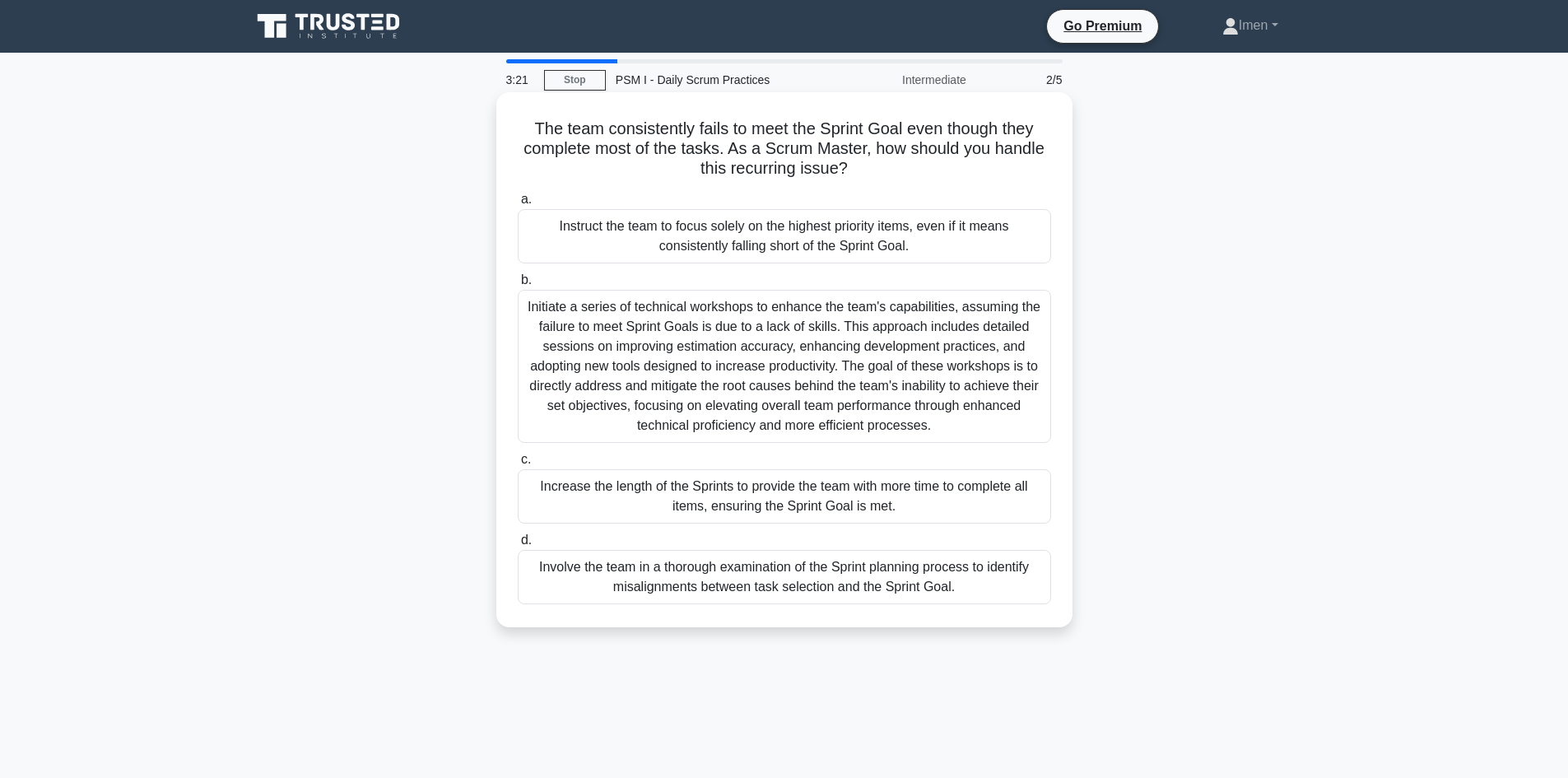
click at [934, 590] on div "Involve the team in a thorough examination of the Sprint planning process to id…" at bounding box center [784, 578] width 534 height 55
click at [518, 546] on input "d. Involve the team in a thorough examination of the Sprint planning process to…" at bounding box center [518, 541] width 0 height 11
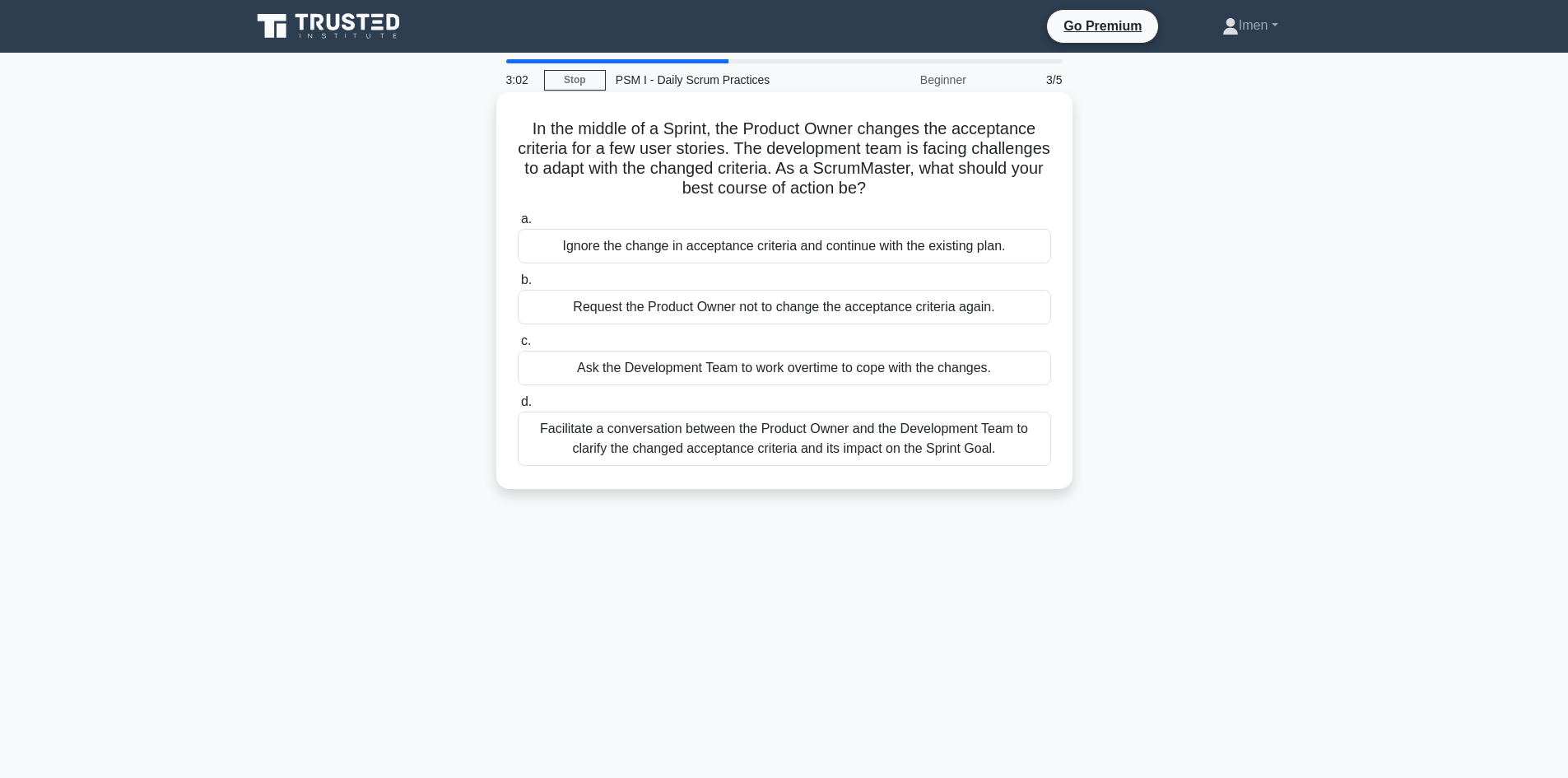
click at [915, 448] on div "Facilitate a conversation between the Product Owner and the Development Team to…" at bounding box center [784, 439] width 534 height 55
click at [518, 408] on input "d. Facilitate a conversation between the Product Owner and the Development Team…" at bounding box center [518, 402] width 0 height 11
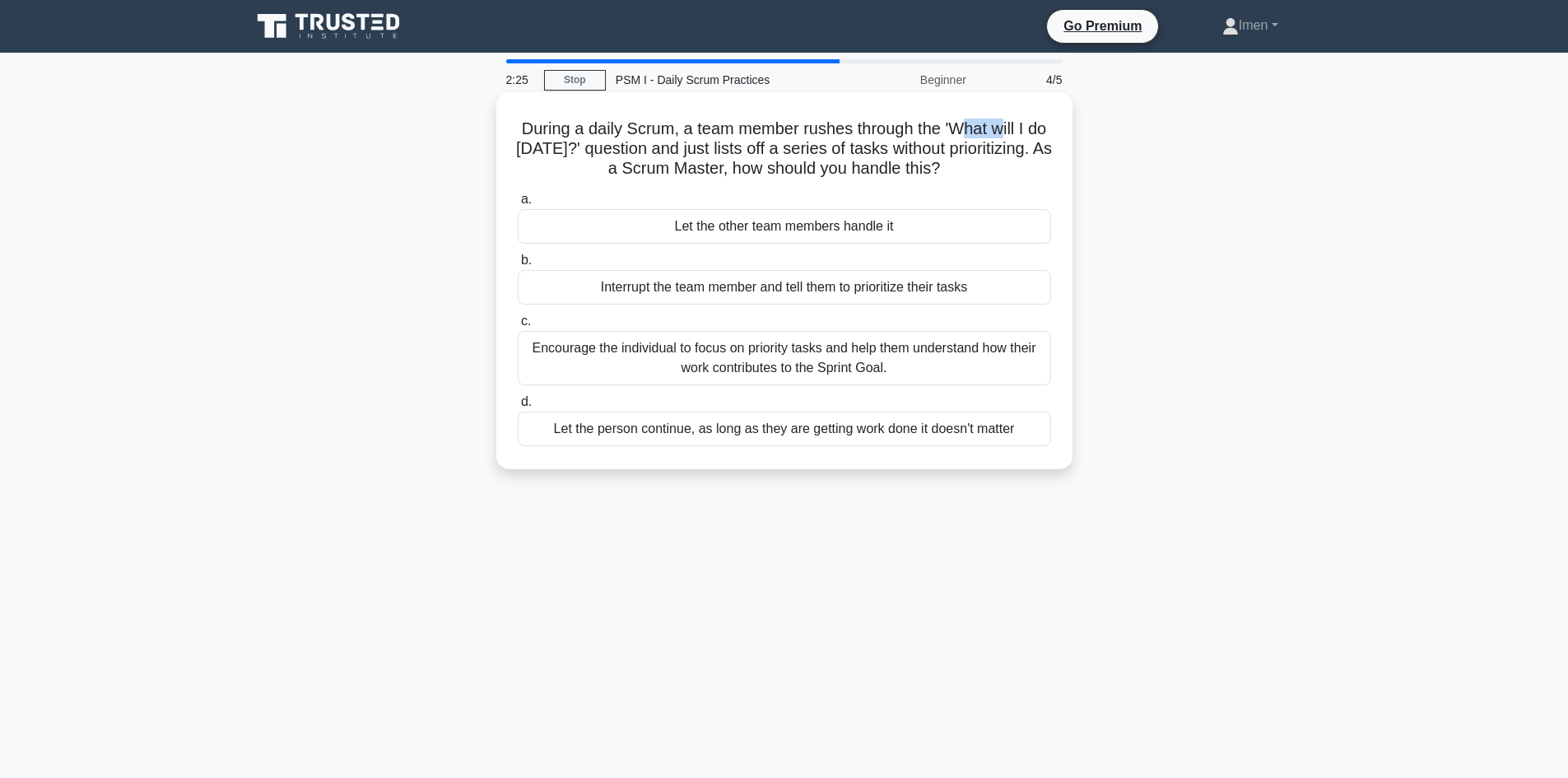
drag, startPoint x: 991, startPoint y: 129, endPoint x: 1021, endPoint y: 128, distance: 30.0
click at [1021, 128] on h5 "During a daily Scrum, a team member rushes through the 'What will I do today?' …" at bounding box center [784, 149] width 537 height 61
click at [1083, 127] on div "During a daily Scrum, a team member rushes through the 'What will I do today?' …" at bounding box center [784, 294] width 1086 height 396
click at [868, 382] on div "Encourage the individual to focus on priority tasks and help them understand ho…" at bounding box center [784, 358] width 534 height 55
click at [518, 327] on input "c. Encourage the individual to focus on priority tasks and help them understand…" at bounding box center [518, 322] width 0 height 11
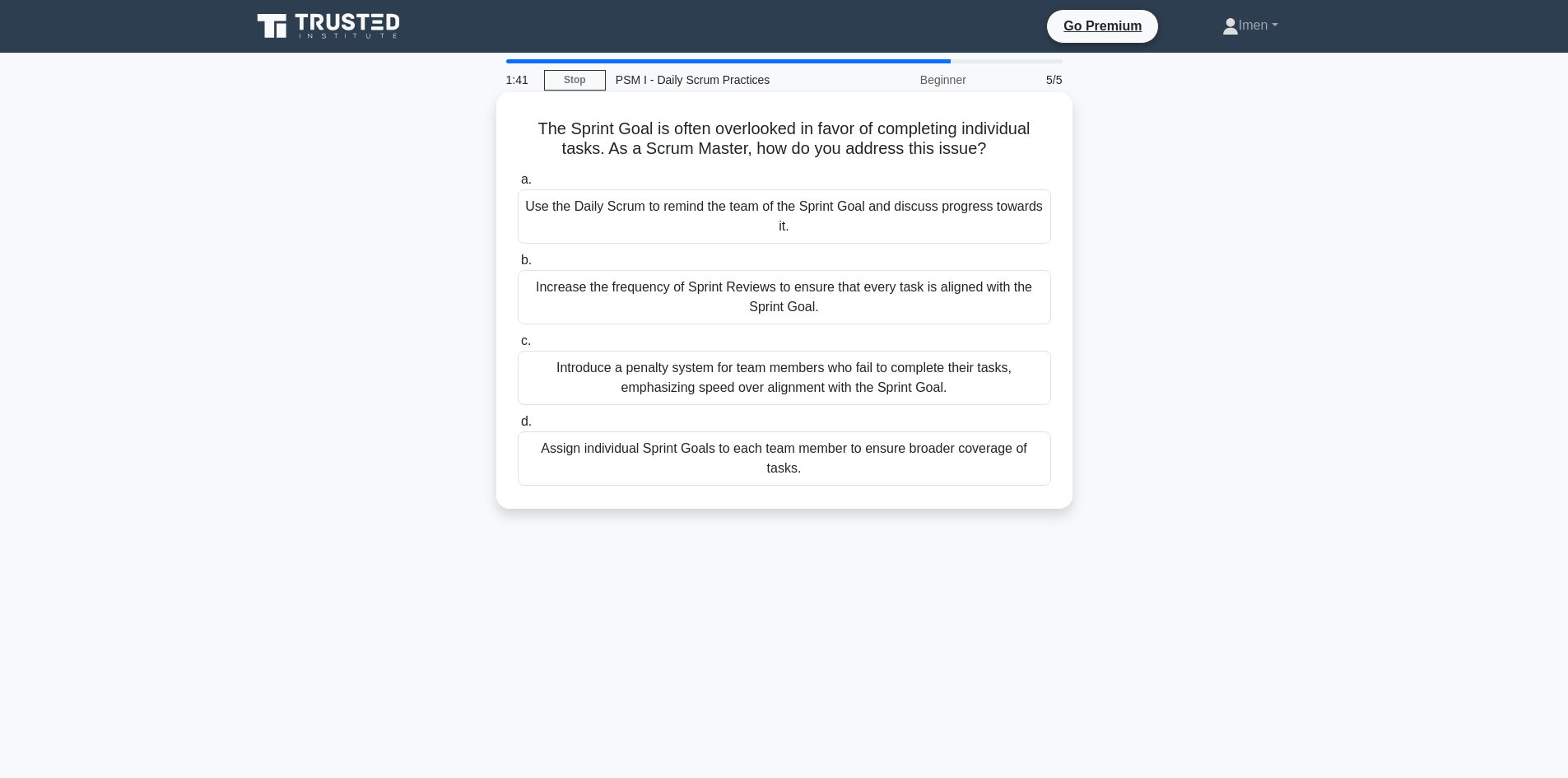
click at [849, 235] on div "Use the Daily Scrum to remind the team of the Sprint Goal and discuss progress …" at bounding box center [784, 216] width 534 height 55
click at [518, 185] on input "a. Use the Daily Scrum to remind the team of the Sprint Goal and discuss progre…" at bounding box center [518, 180] width 0 height 11
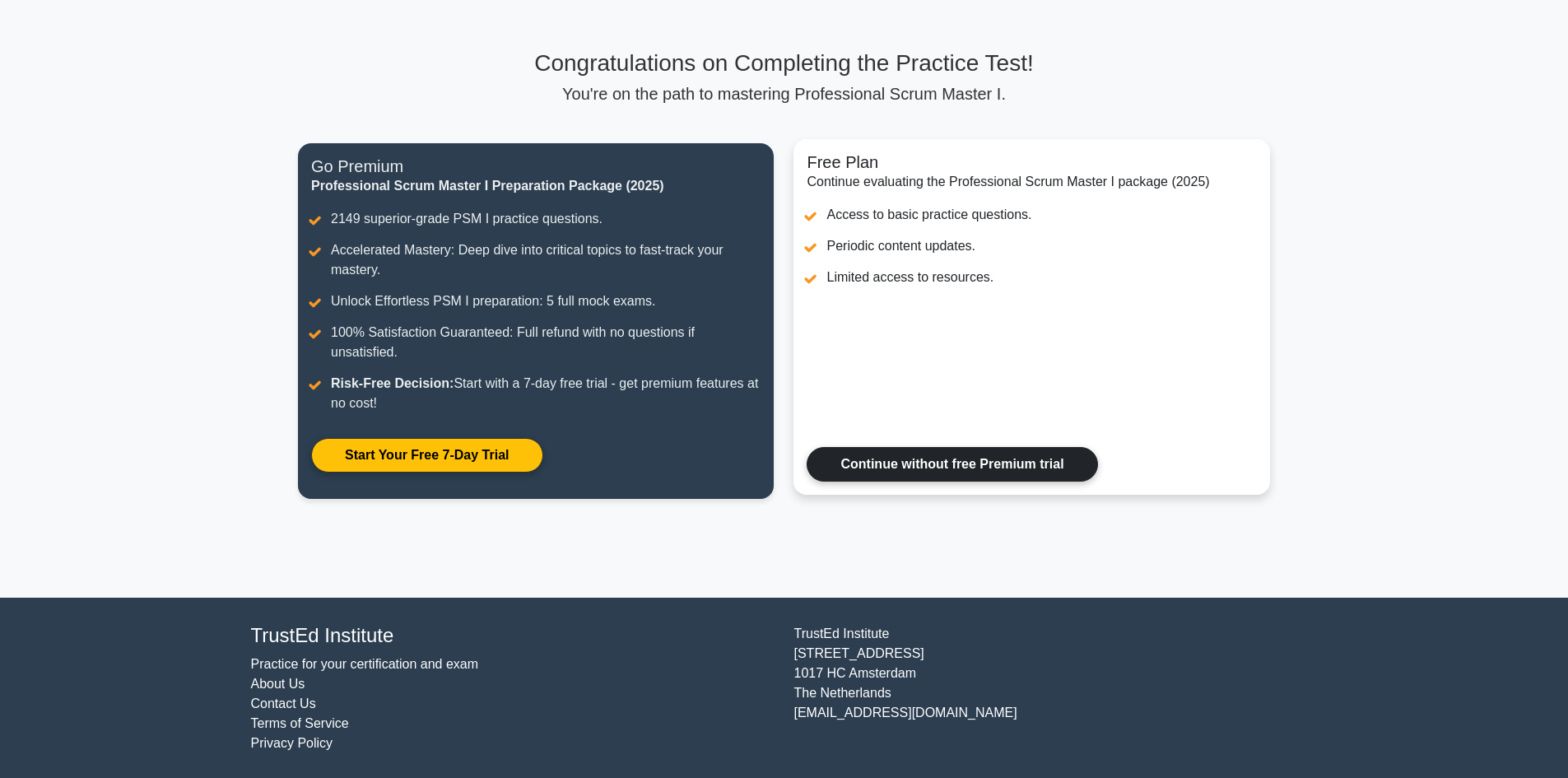
scroll to position [84, 0]
